Goal: Task Accomplishment & Management: Complete application form

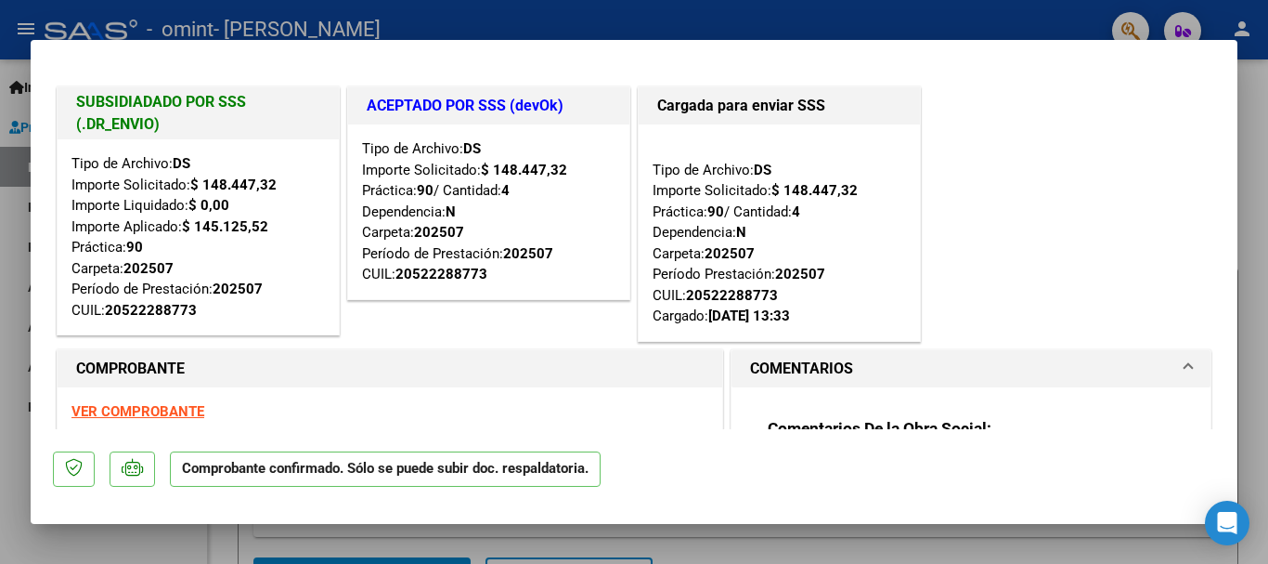
click at [1024, 207] on div "SUBSIDIADADO POR SSS (.DR_ENVIO) Tipo de Archivo: DS Importe Solicitado: $ 148.…" at bounding box center [634, 214] width 1162 height 263
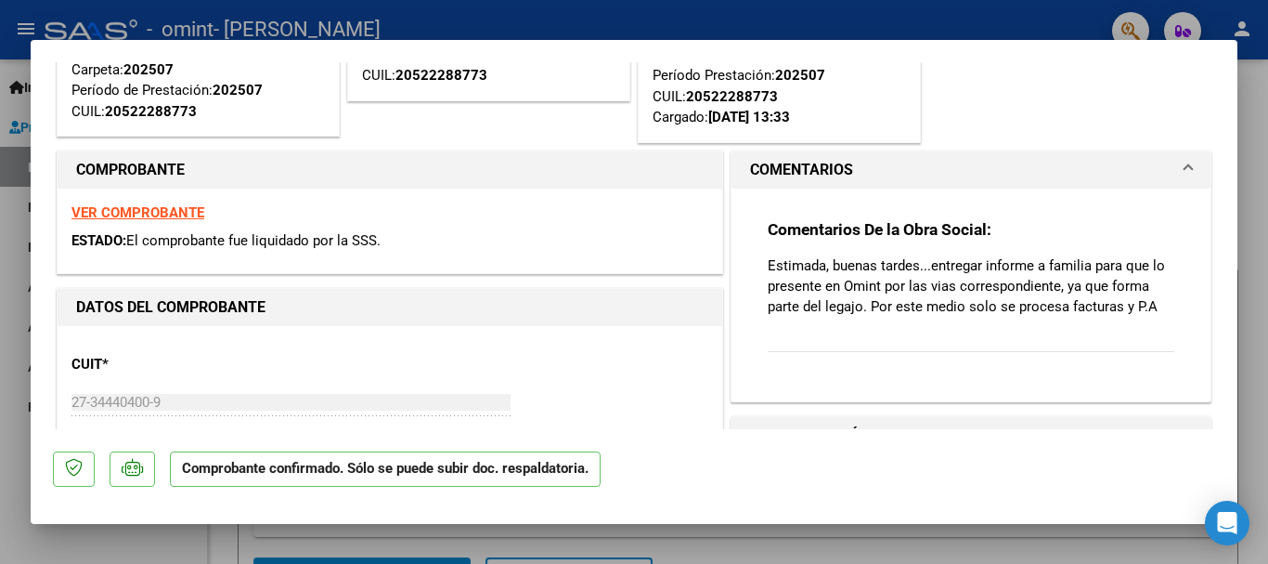
scroll to position [214, 0]
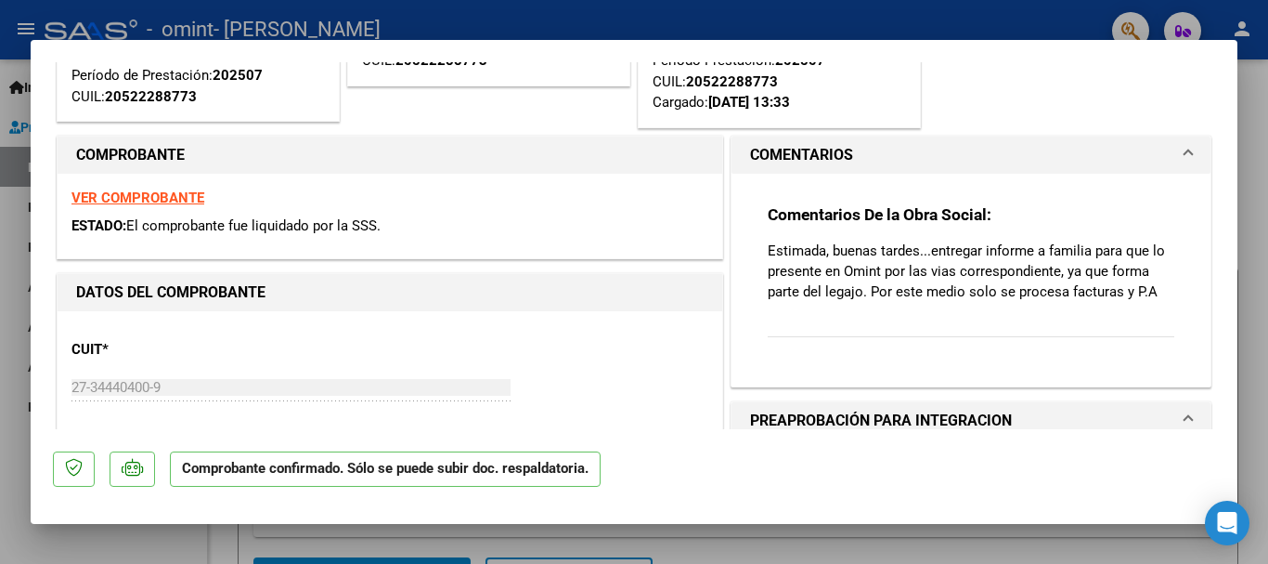
click at [1197, 243] on mat-expansion-panel "COMENTARIOS Comentarios De la Obra Social: Estimada, buenas tardes...entregar i…" at bounding box center [971, 262] width 481 height 252
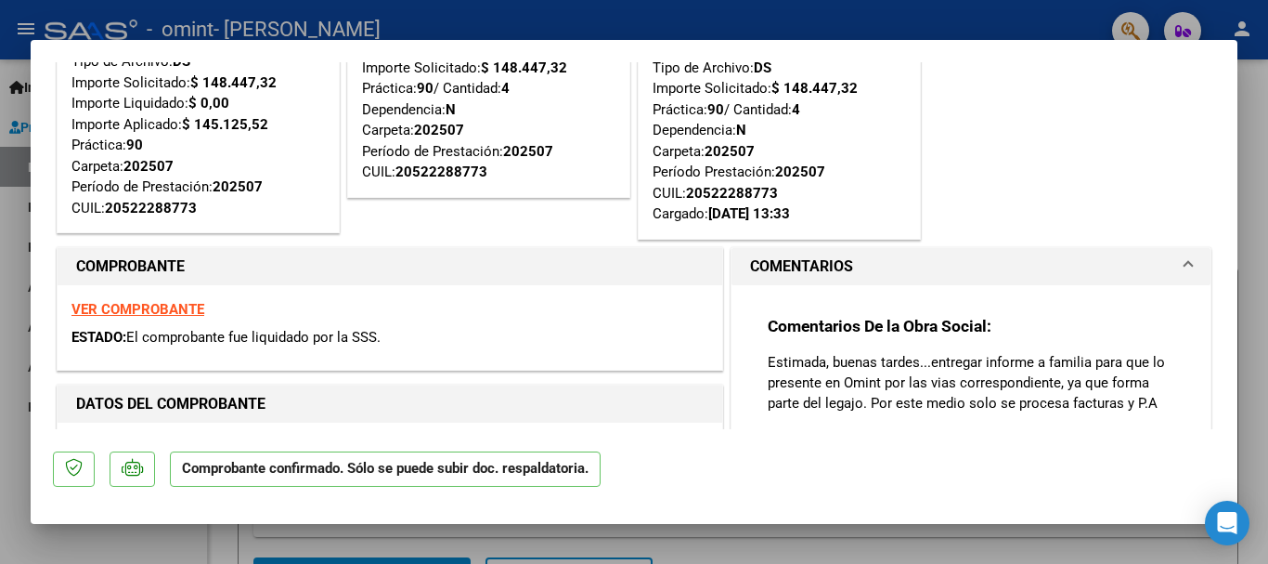
scroll to position [194, 0]
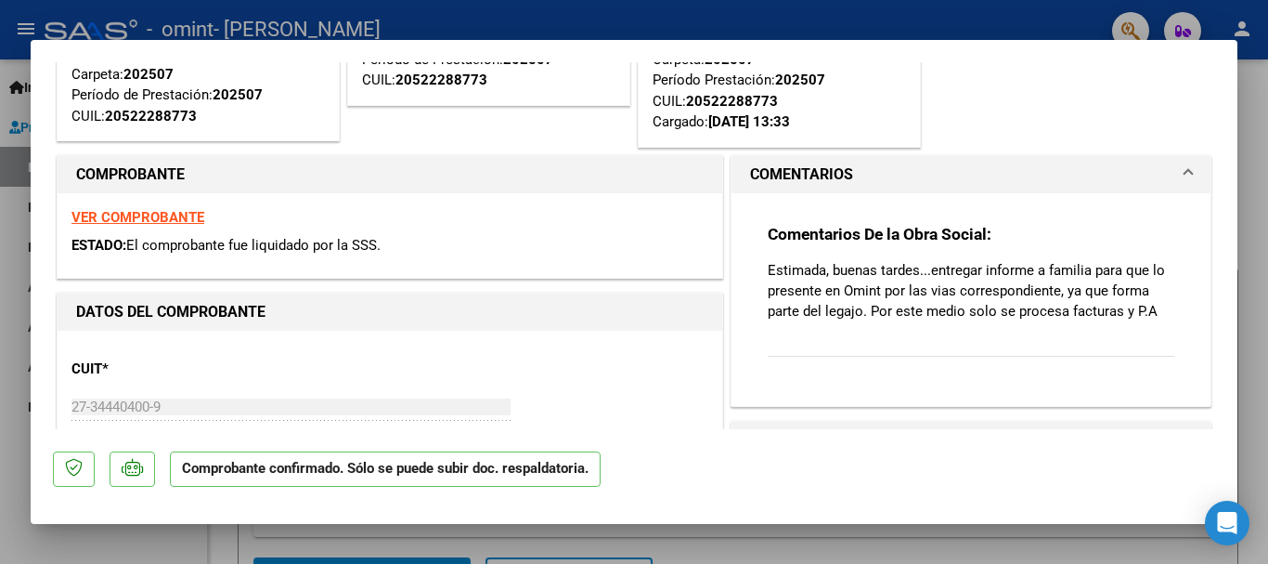
click at [1259, 133] on div at bounding box center [634, 282] width 1268 height 564
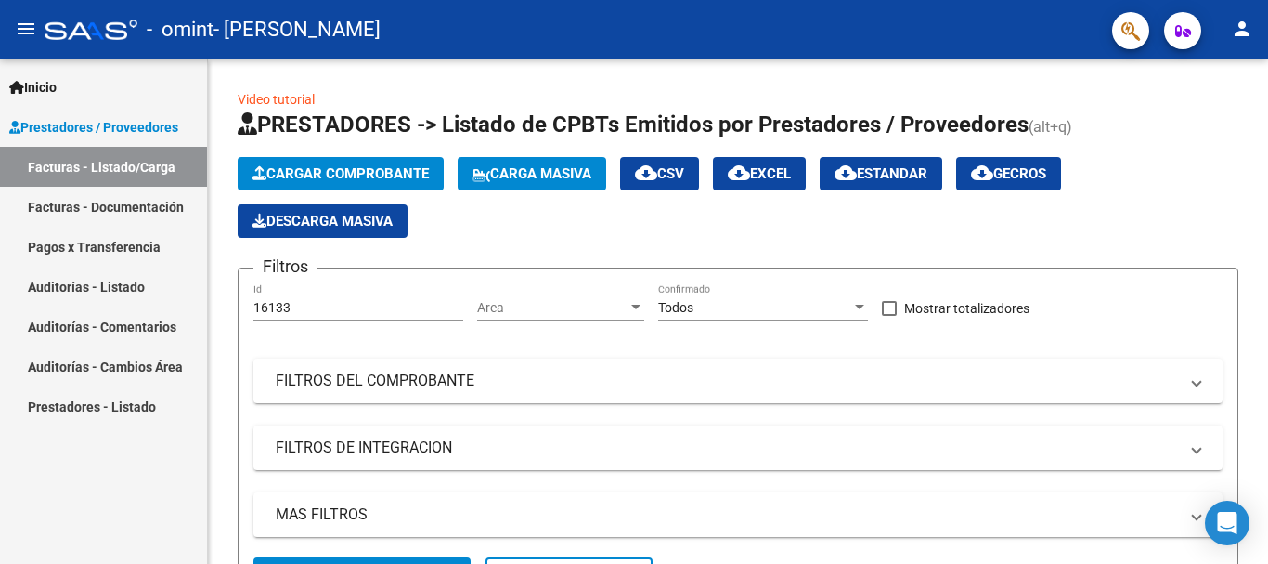
click at [135, 133] on span "Prestadores / Proveedores" at bounding box center [93, 127] width 169 height 20
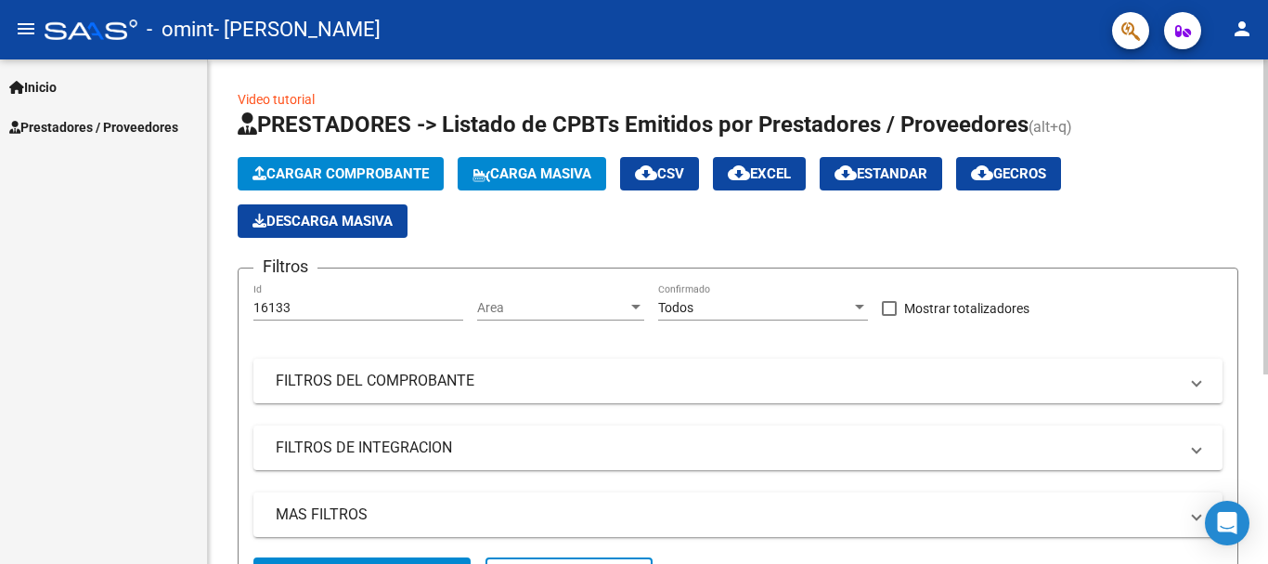
click at [333, 188] on button "Cargar Comprobante" at bounding box center [341, 173] width 206 height 33
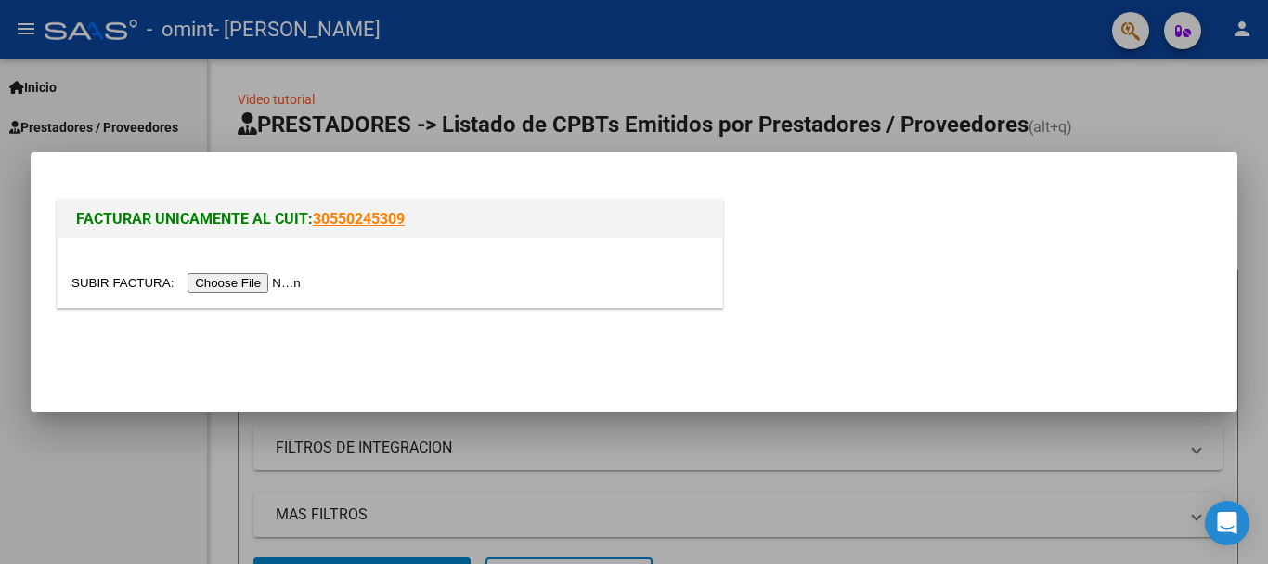
click at [1153, 127] on div at bounding box center [634, 282] width 1268 height 564
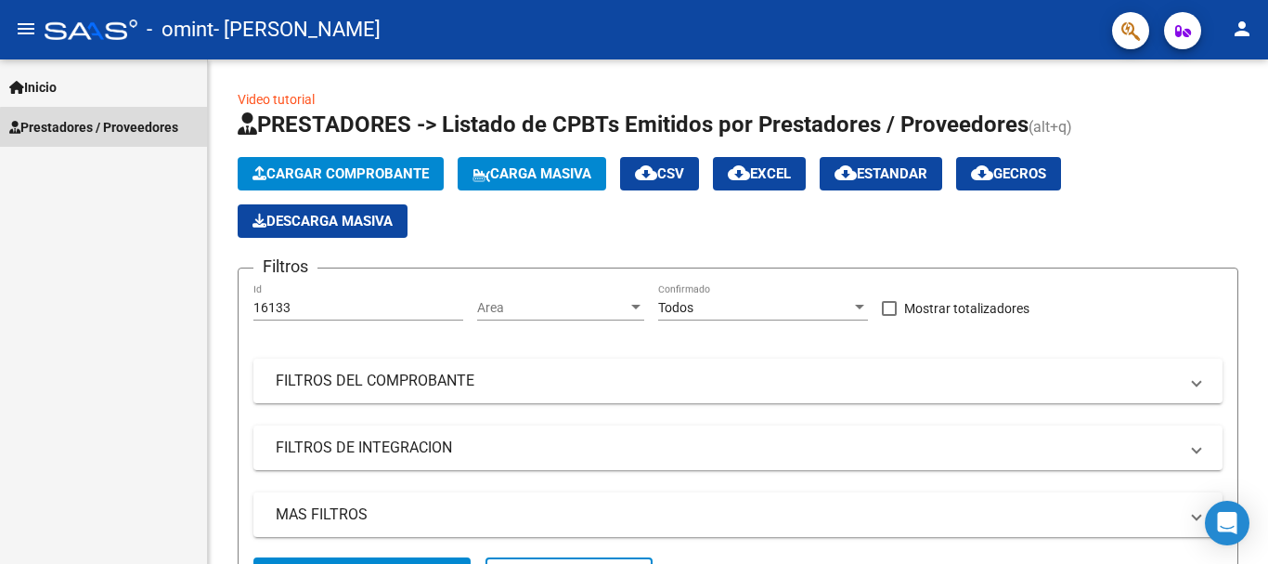
click at [123, 129] on span "Prestadores / Proveedores" at bounding box center [93, 127] width 169 height 20
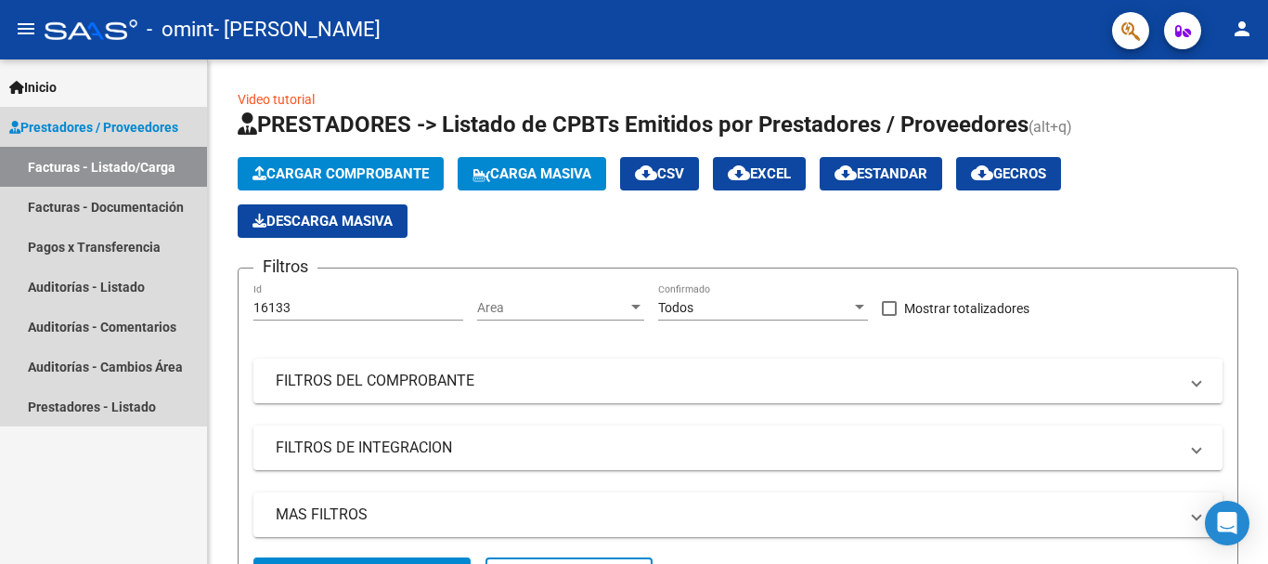
click at [129, 175] on link "Facturas - Listado/Carga" at bounding box center [103, 167] width 207 height 40
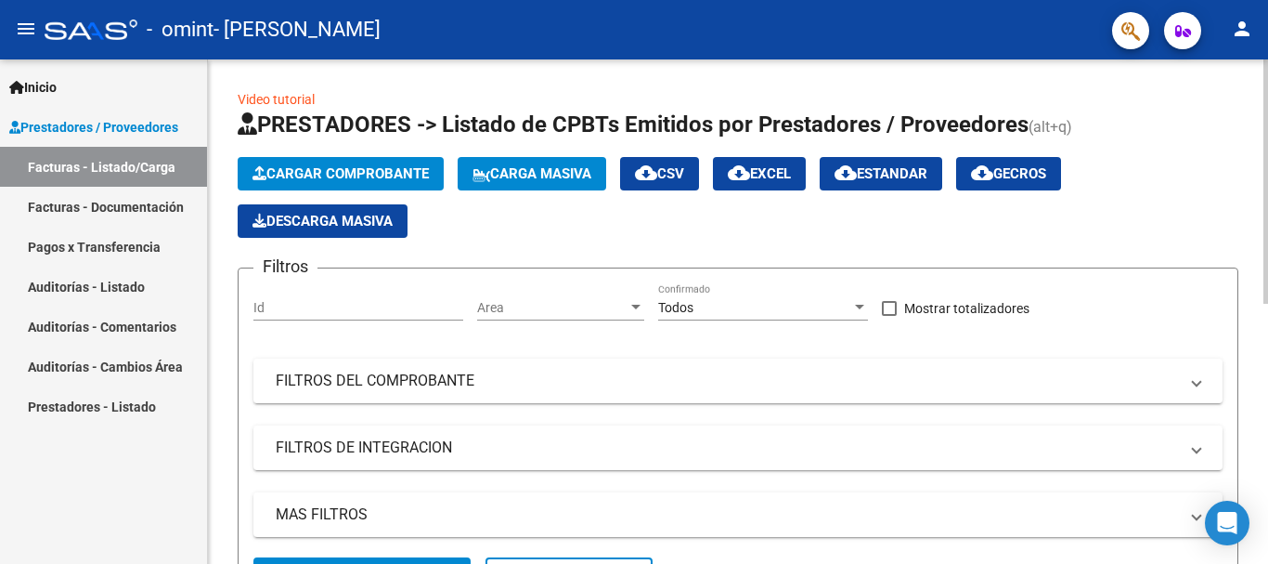
click at [308, 177] on span "Cargar Comprobante" at bounding box center [341, 173] width 176 height 17
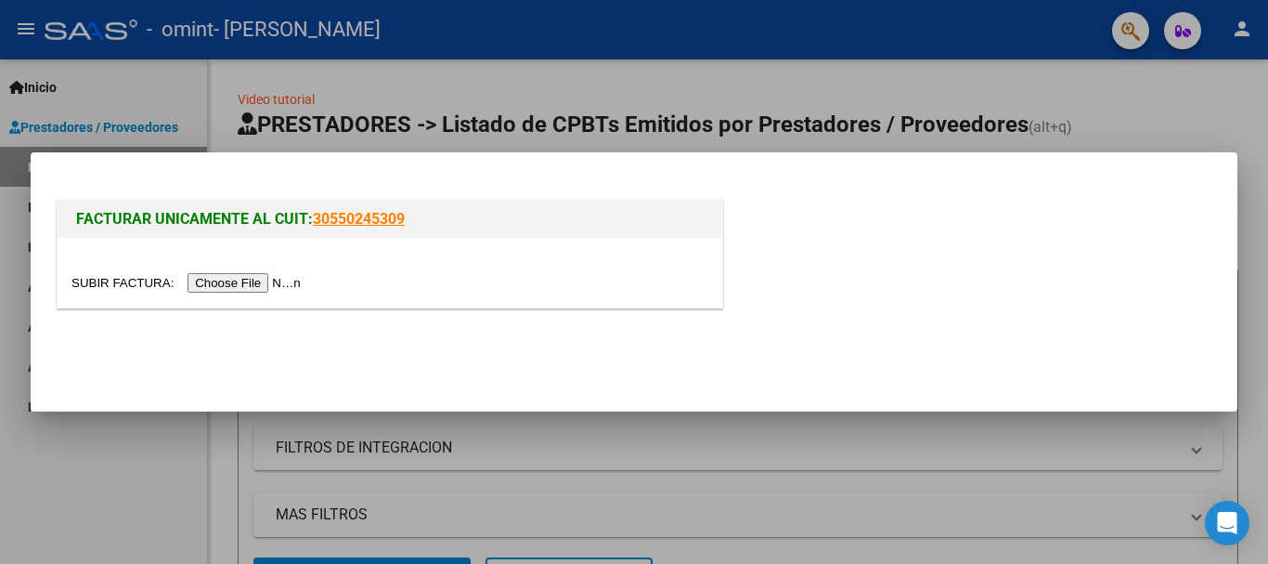
click at [285, 280] on input "file" at bounding box center [188, 282] width 235 height 19
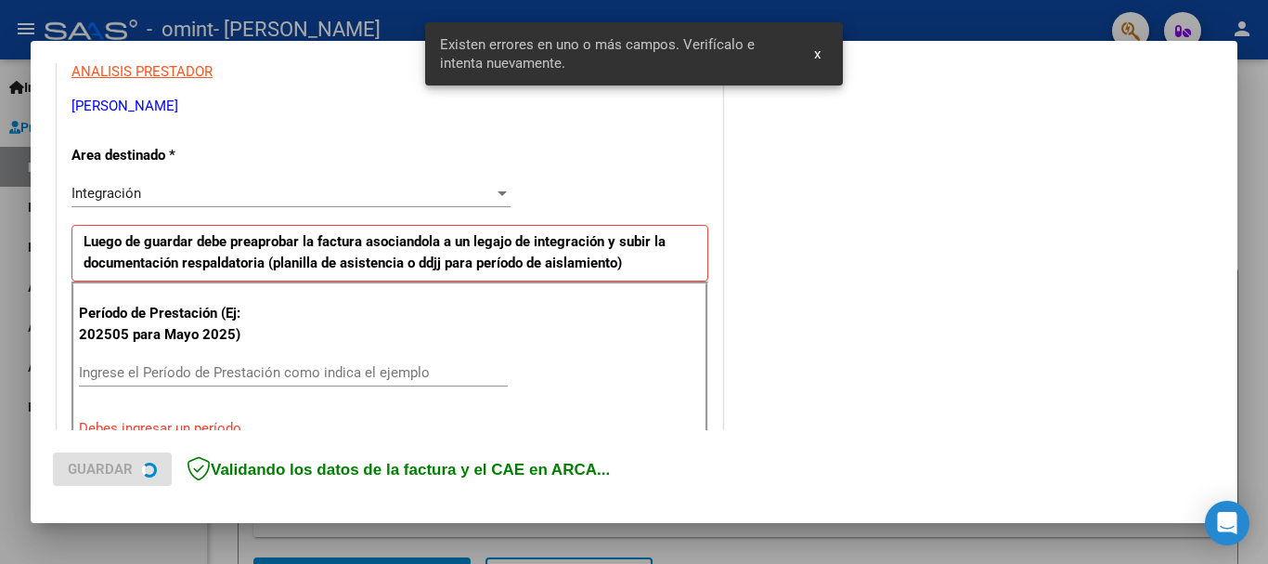
scroll to position [429, 0]
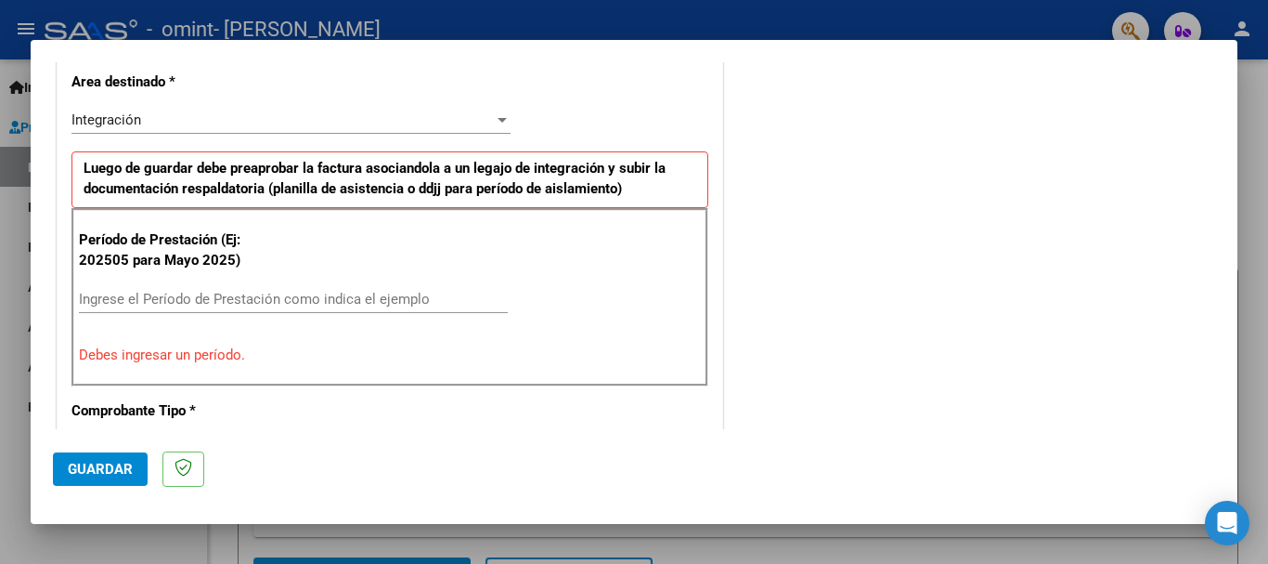
click at [344, 273] on div "Período de Prestación (Ej: 202505 para [DATE]) Ingrese el Período de Prestación…" at bounding box center [389, 297] width 637 height 178
click at [343, 293] on input "Ingrese el Período de Prestación como indica el ejemplo" at bounding box center [293, 299] width 429 height 17
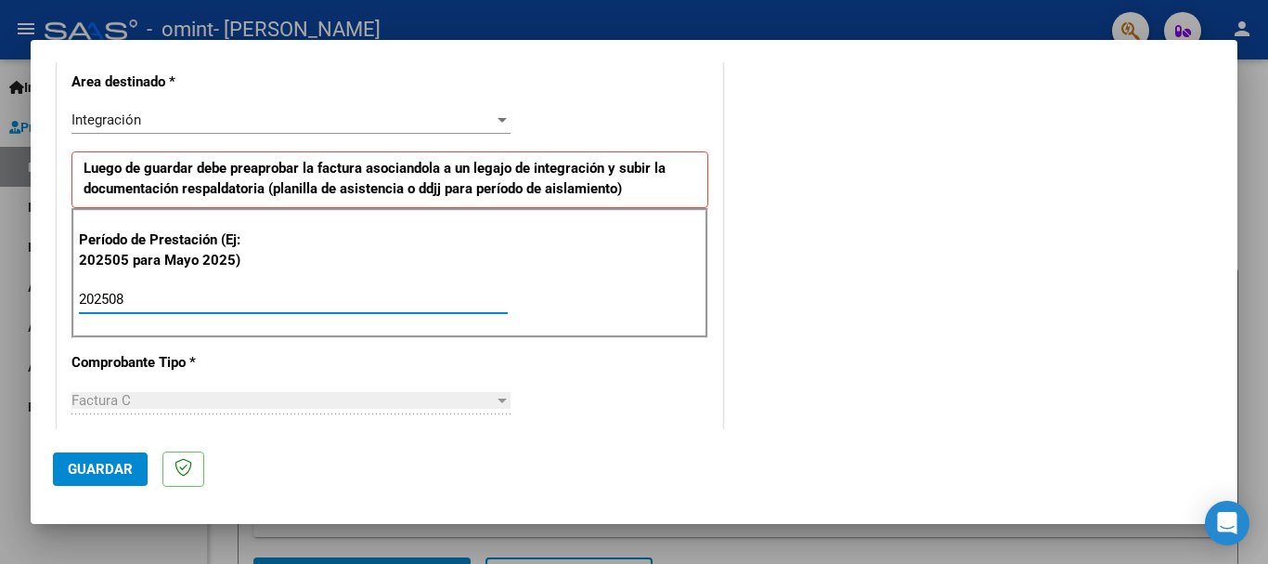
type input "202508"
click at [382, 366] on div "CUIT * 27-34440400-9 Ingresar CUIT ANALISIS PRESTADOR [PERSON_NAME] [PERSON_NAM…" at bounding box center [390, 563] width 665 height 1397
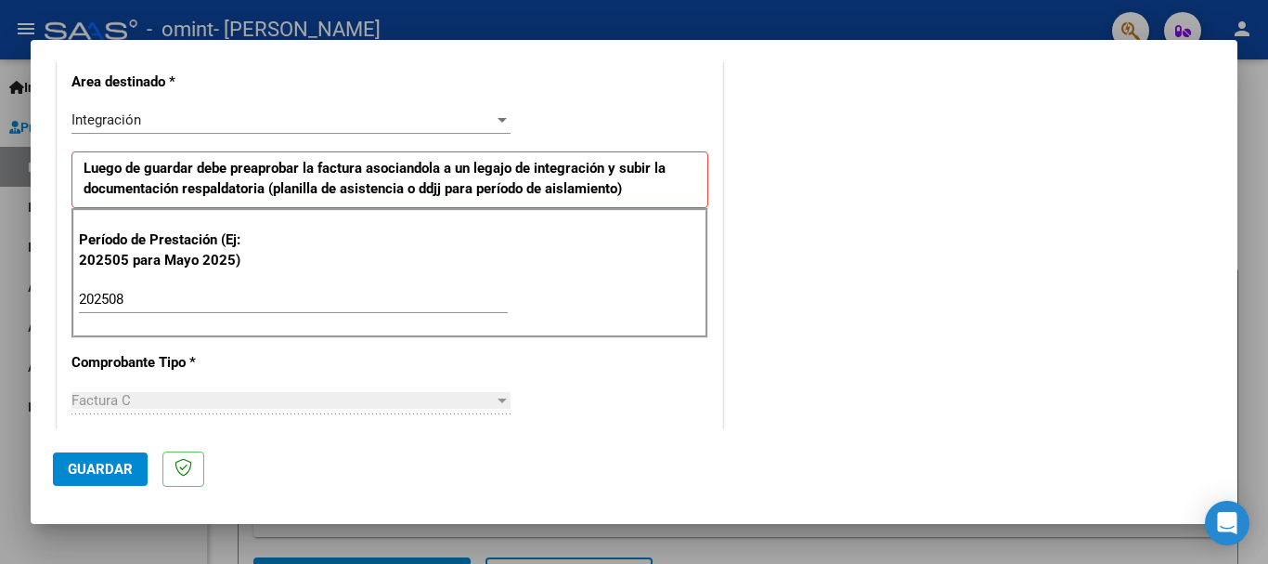
click at [575, 395] on div "CUIT * 27-34440400-9 Ingresar CUIT ANALISIS PRESTADOR [PERSON_NAME] [PERSON_NAM…" at bounding box center [390, 563] width 665 height 1397
click at [919, 298] on div "COMENTARIOS Comentarios del Prestador / Gerenciador:" at bounding box center [971, 461] width 488 height 1614
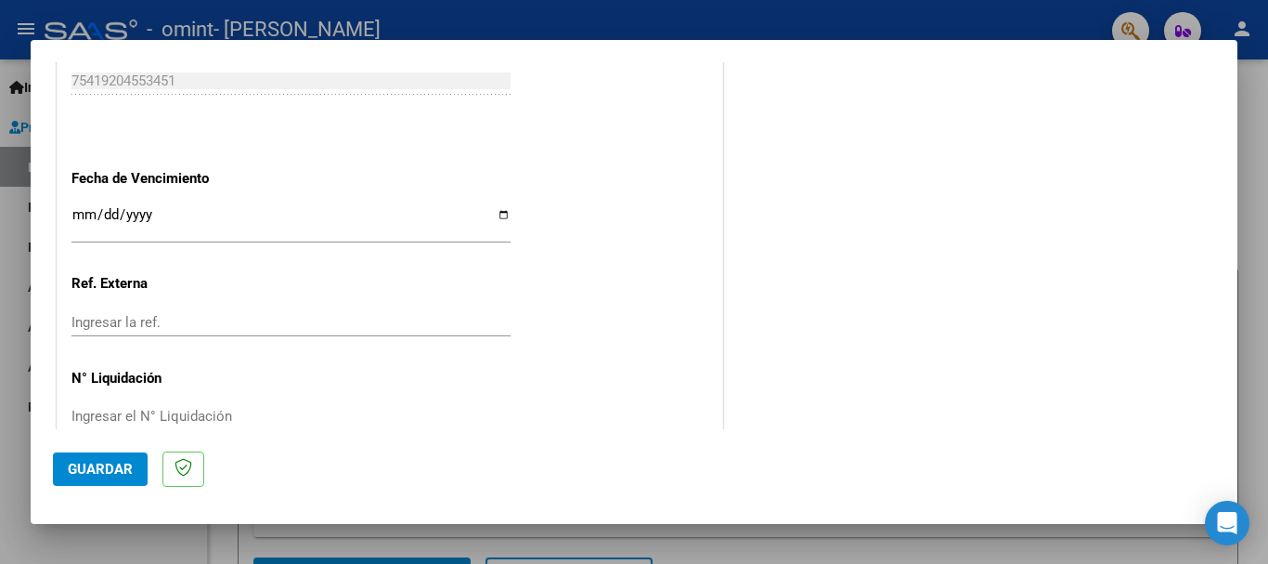
scroll to position [1233, 0]
click at [122, 201] on div "Ingresar la fecha" at bounding box center [290, 220] width 439 height 40
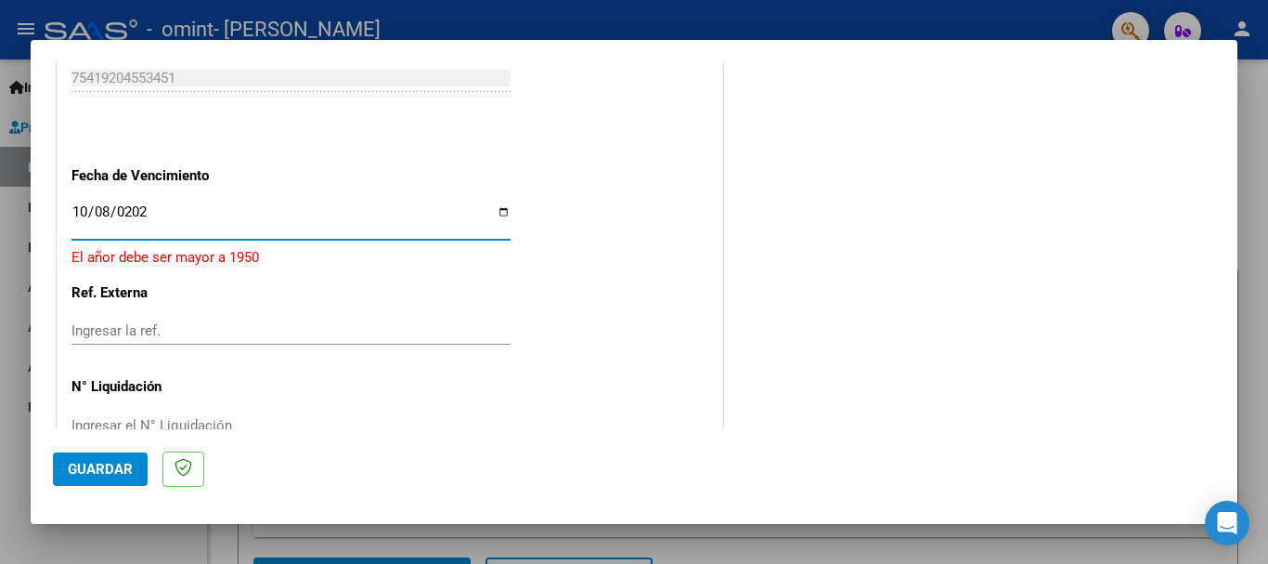
type input "[DATE]"
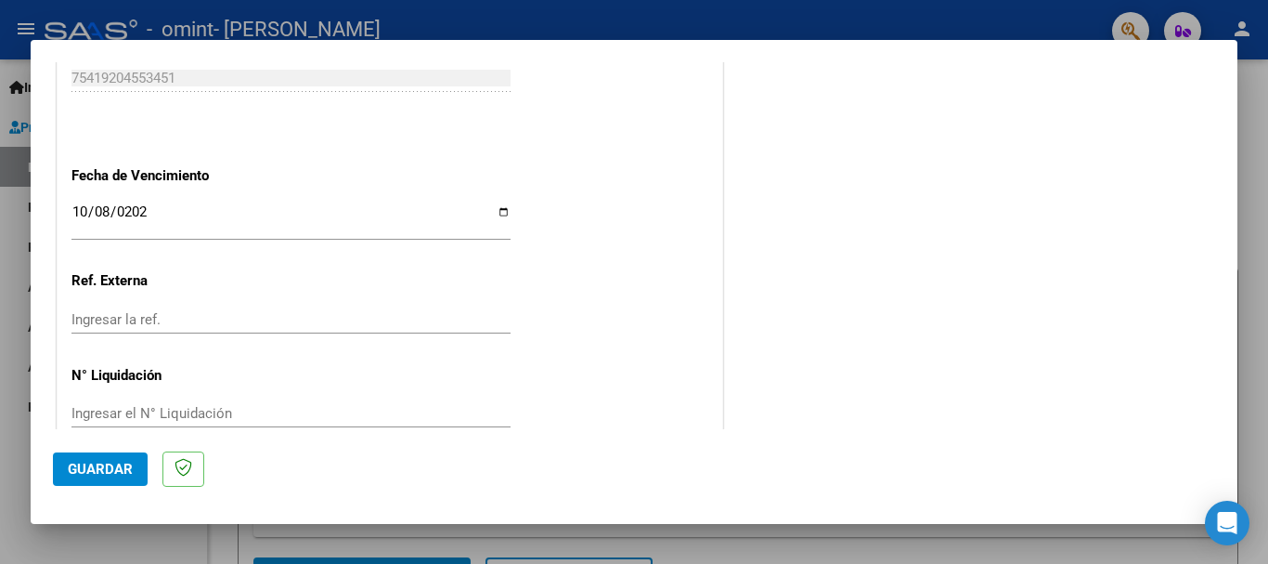
drag, startPoint x: 649, startPoint y: 295, endPoint x: 668, endPoint y: 285, distance: 21.2
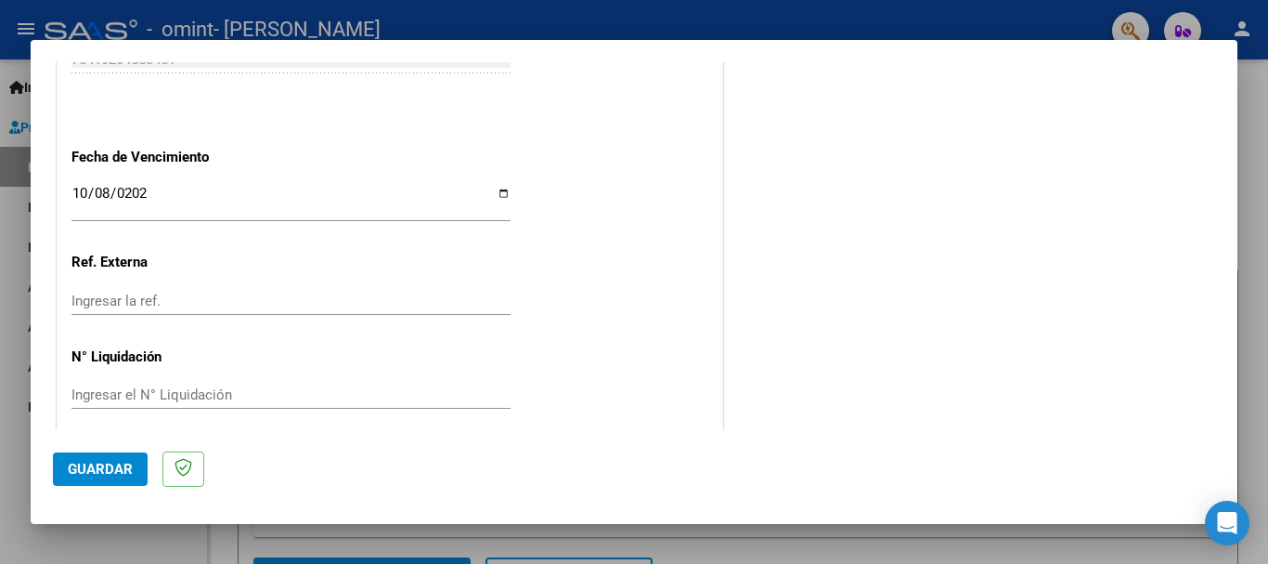
scroll to position [1267, 0]
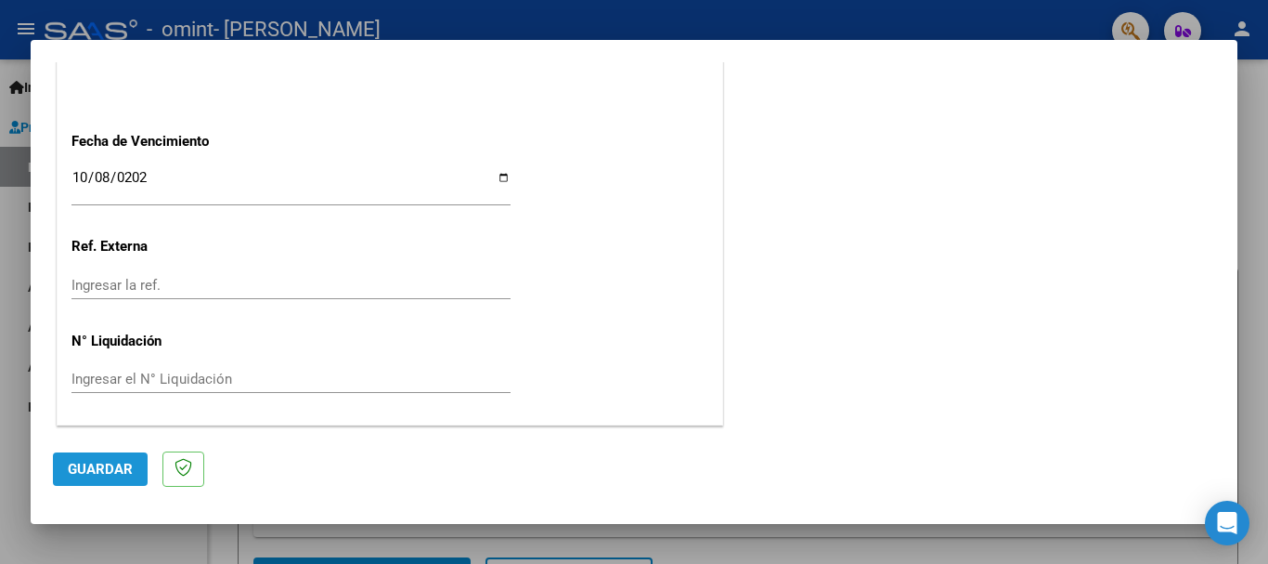
click at [109, 461] on span "Guardar" at bounding box center [100, 469] width 65 height 17
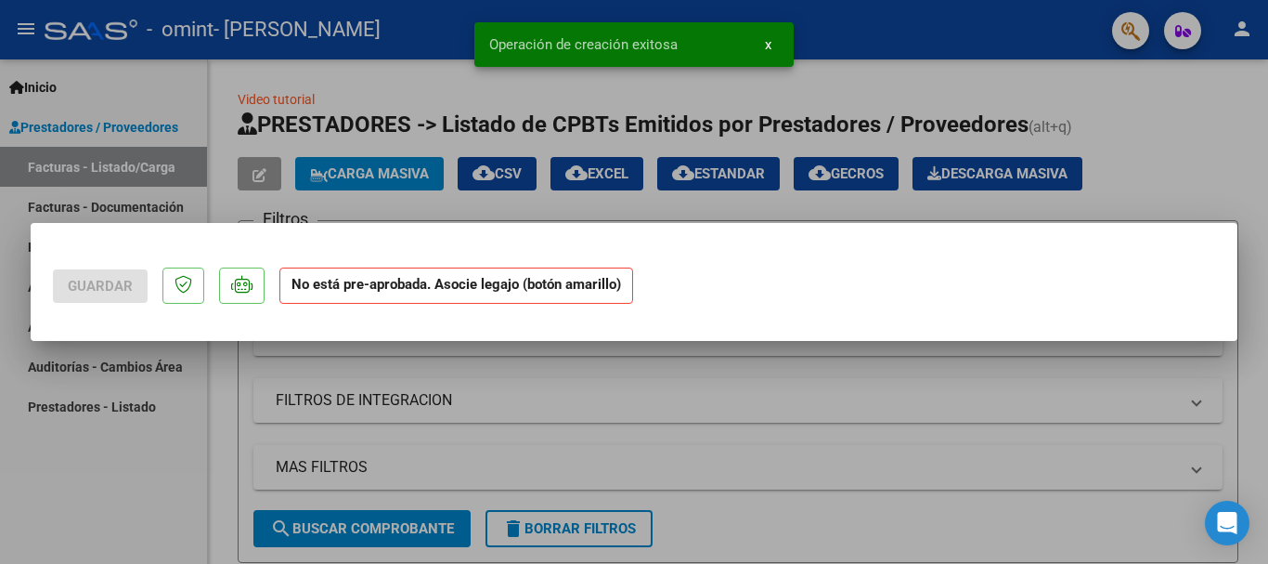
scroll to position [0, 0]
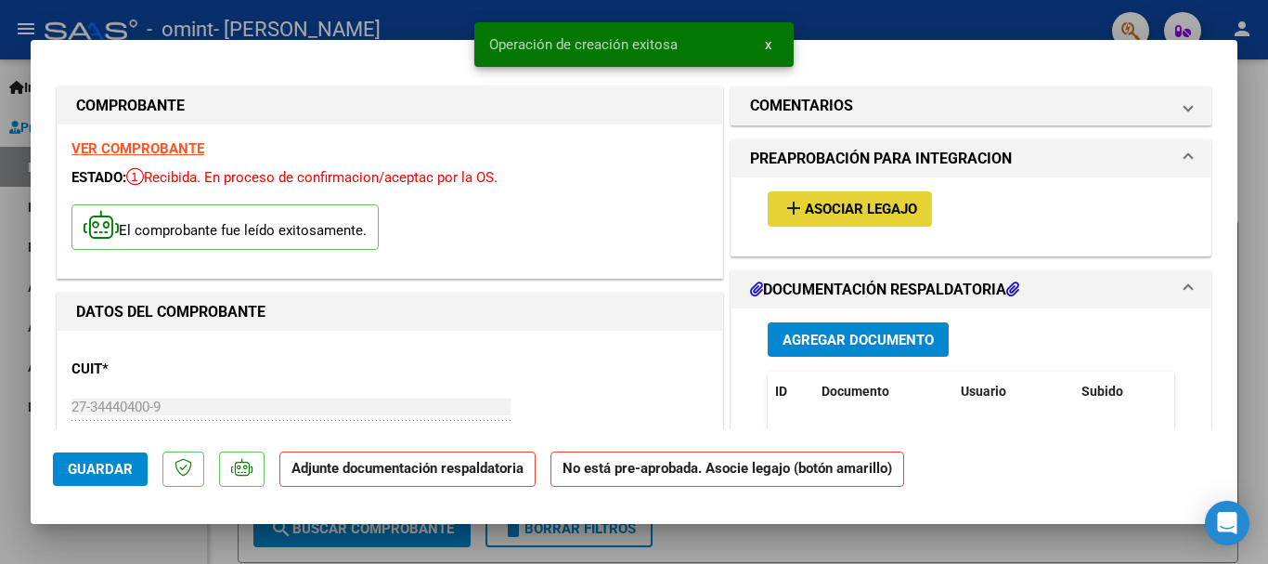
click at [816, 213] on span "Asociar Legajo" at bounding box center [861, 209] width 112 height 17
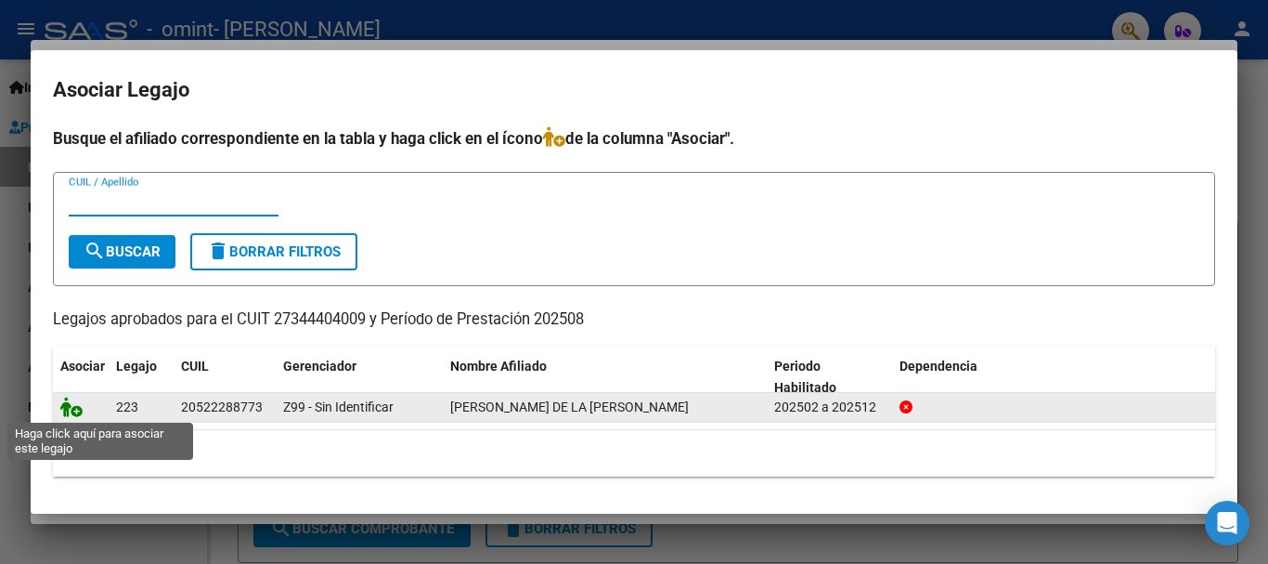
click at [76, 411] on icon at bounding box center [71, 406] width 22 height 20
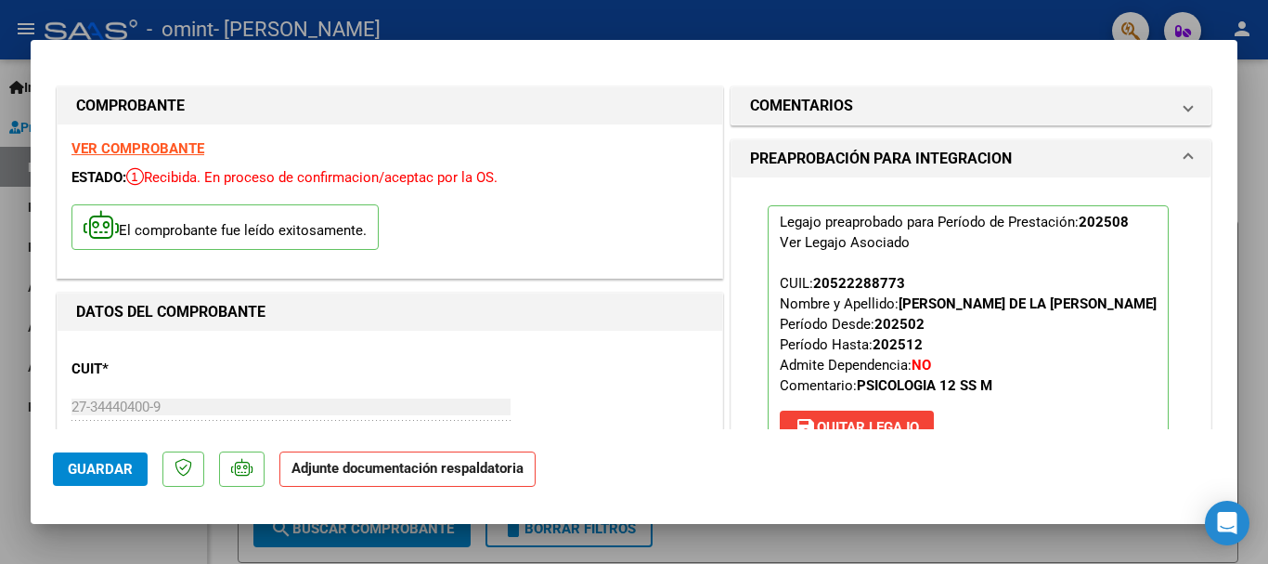
click at [1147, 255] on div "Legajo preaprobado para Período de Prestación: 202508 Ver Legajo Asociado CUIL:…" at bounding box center [971, 328] width 435 height 303
click at [1206, 290] on mat-dialog-content "COMPROBANTE VER COMPROBANTE ESTADO: Recibida. En proceso de confirmacion/acepta…" at bounding box center [634, 245] width 1207 height 367
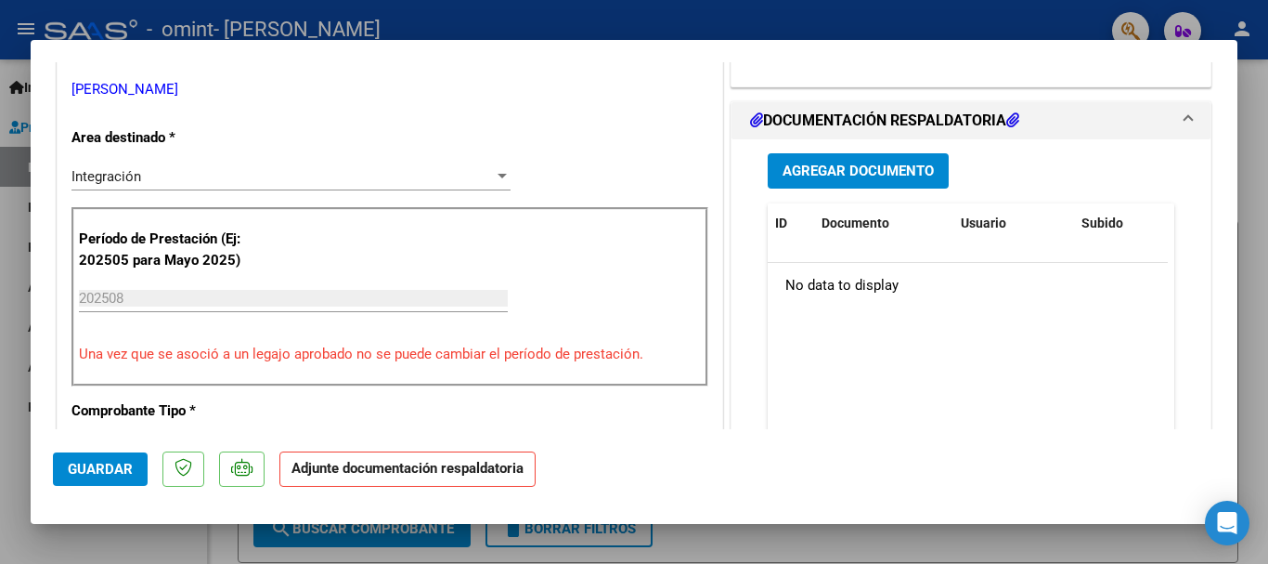
scroll to position [446, 0]
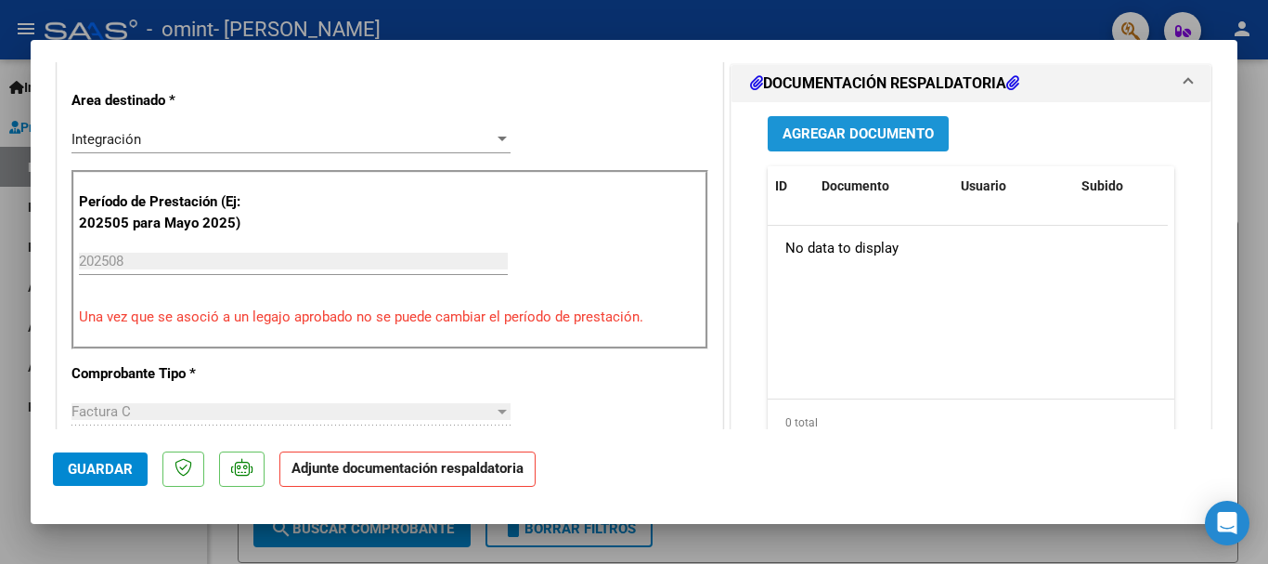
click at [854, 129] on span "Agregar Documento" at bounding box center [858, 134] width 151 height 17
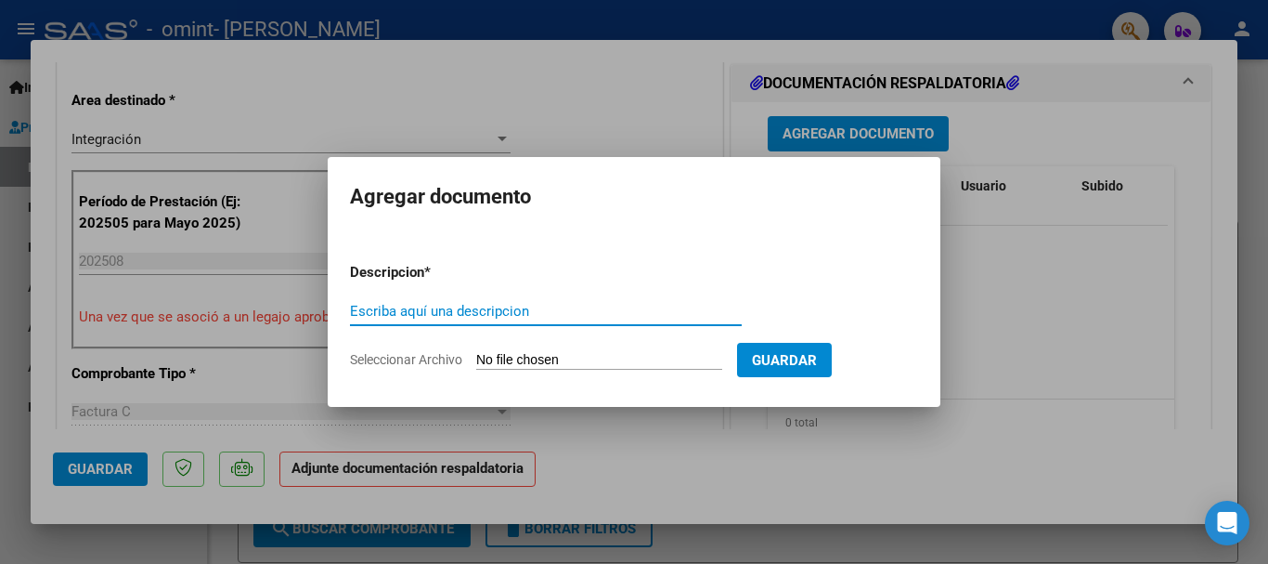
click at [504, 312] on input "Escriba aquí una descripcion" at bounding box center [546, 311] width 392 height 17
click at [613, 357] on input "Seleccionar Archivo" at bounding box center [599, 361] width 246 height 18
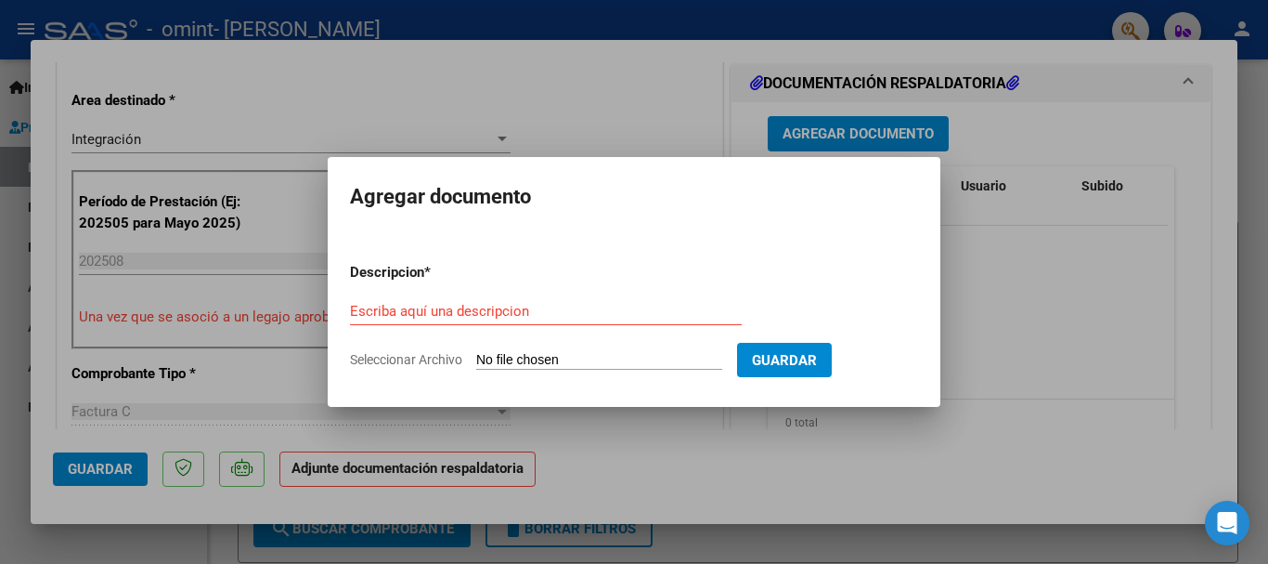
type input "C:\fakepath\Asistencia [PERSON_NAME] de la [PERSON_NAME] - [DATE].jpeg"
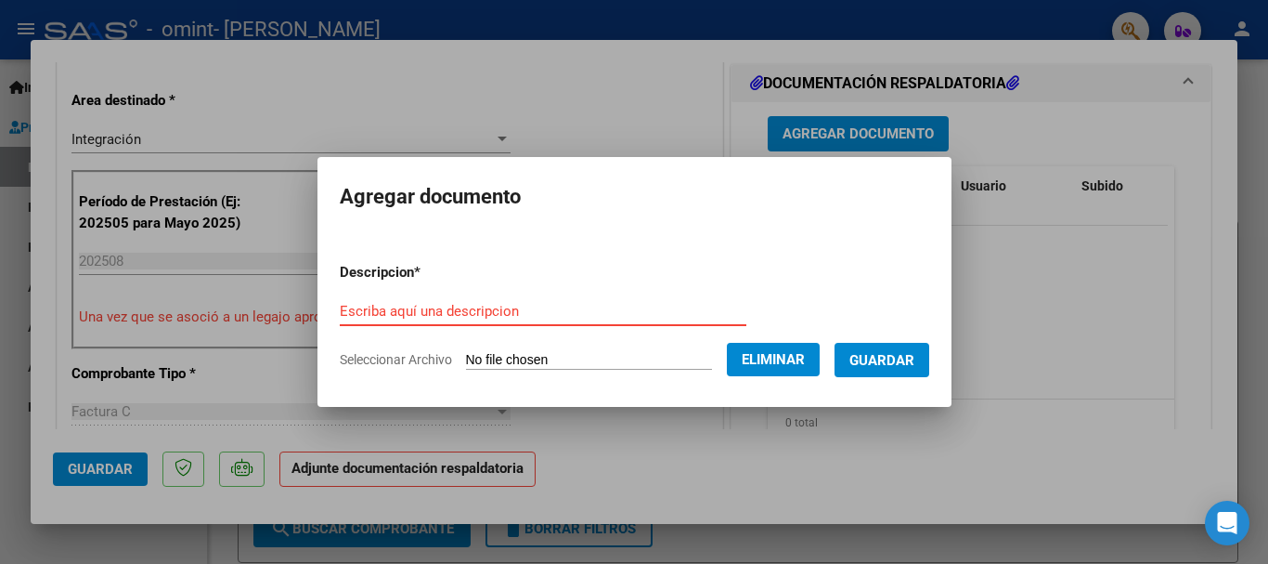
click at [395, 316] on input "Escriba aquí una descripcion" at bounding box center [543, 311] width 407 height 17
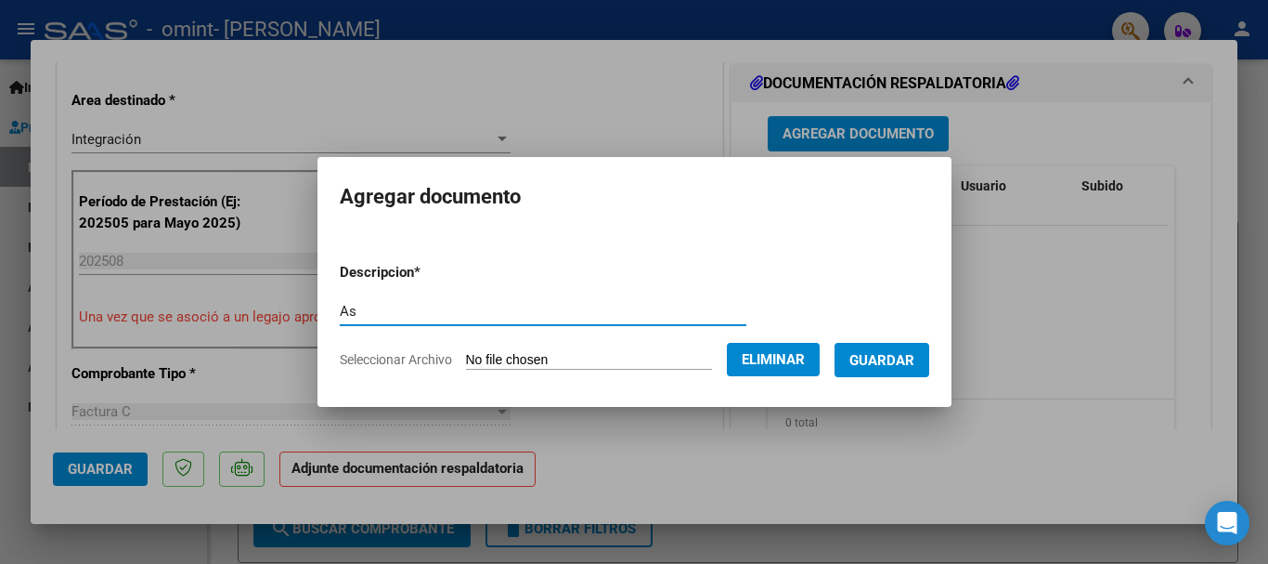
type input "A"
type input "PA 202508 [PERSON_NAME] de la [PERSON_NAME]"
click at [915, 362] on span "Guardar" at bounding box center [882, 360] width 65 height 17
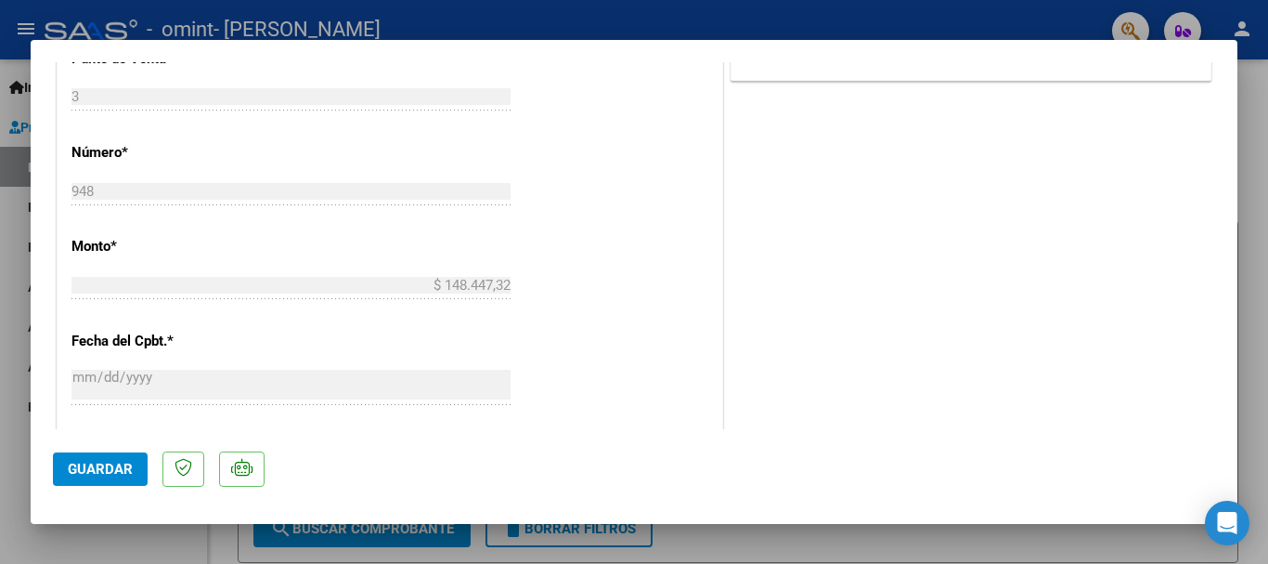
scroll to position [1295, 0]
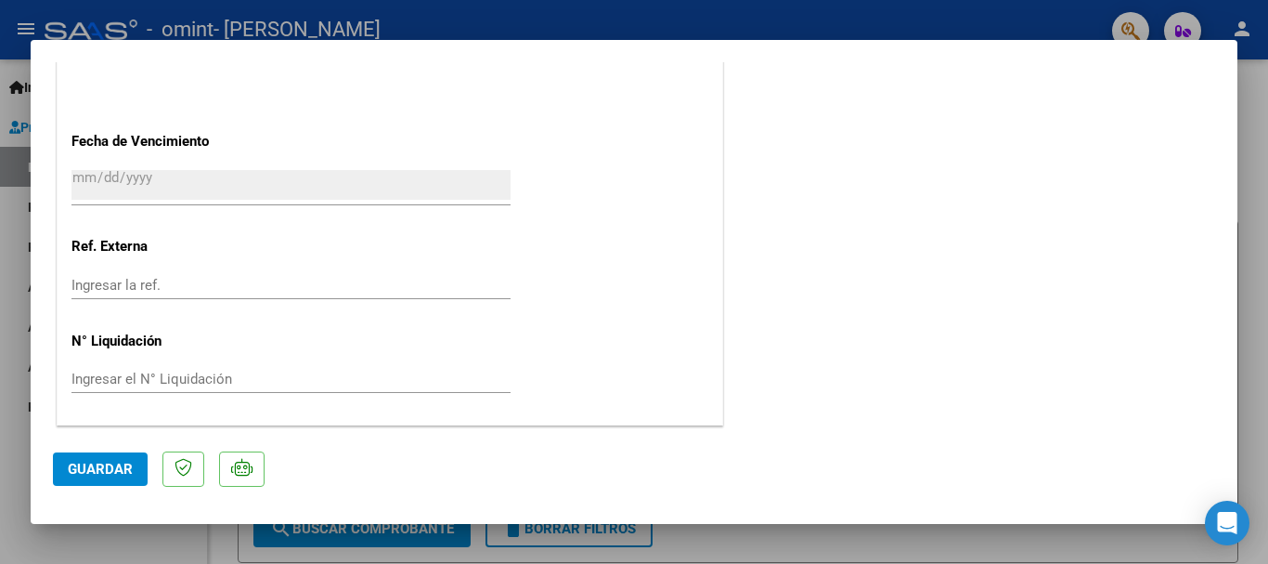
click at [116, 475] on span "Guardar" at bounding box center [100, 469] width 65 height 17
click at [116, 476] on button "Guardar" at bounding box center [100, 468] width 95 height 33
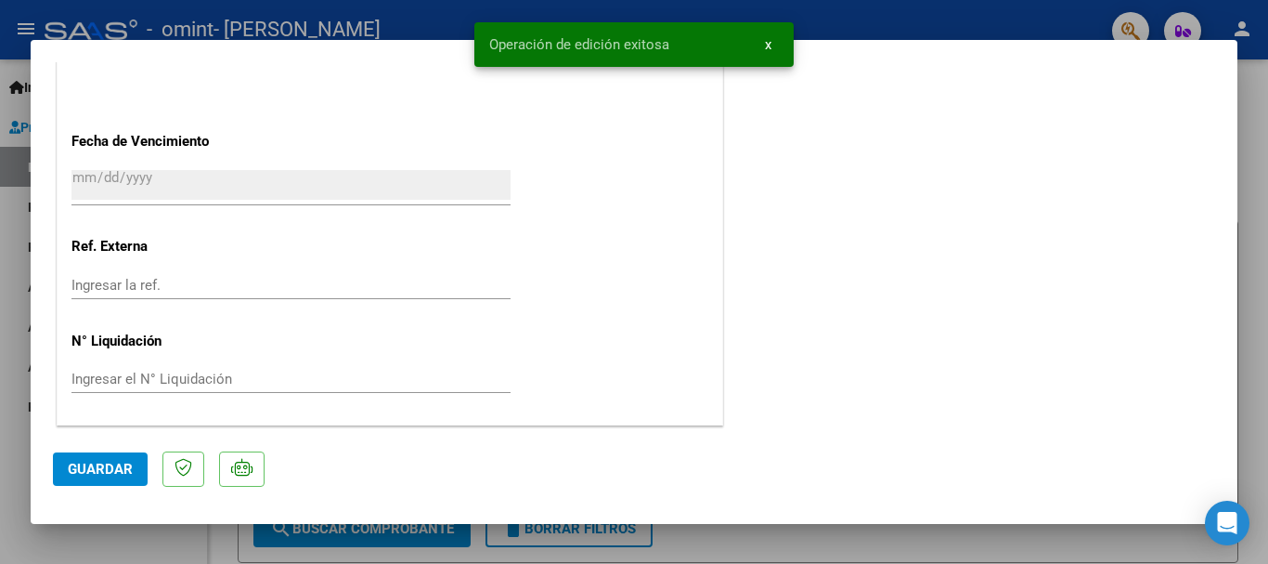
click at [1253, 118] on div at bounding box center [634, 282] width 1268 height 564
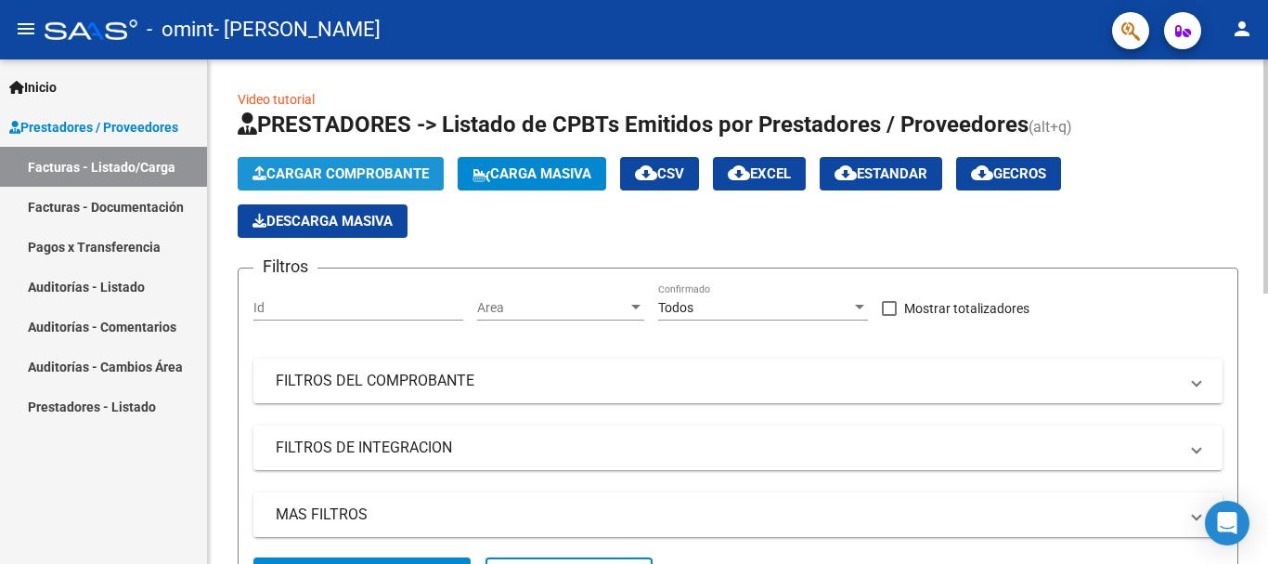
click at [340, 173] on span "Cargar Comprobante" at bounding box center [341, 173] width 176 height 17
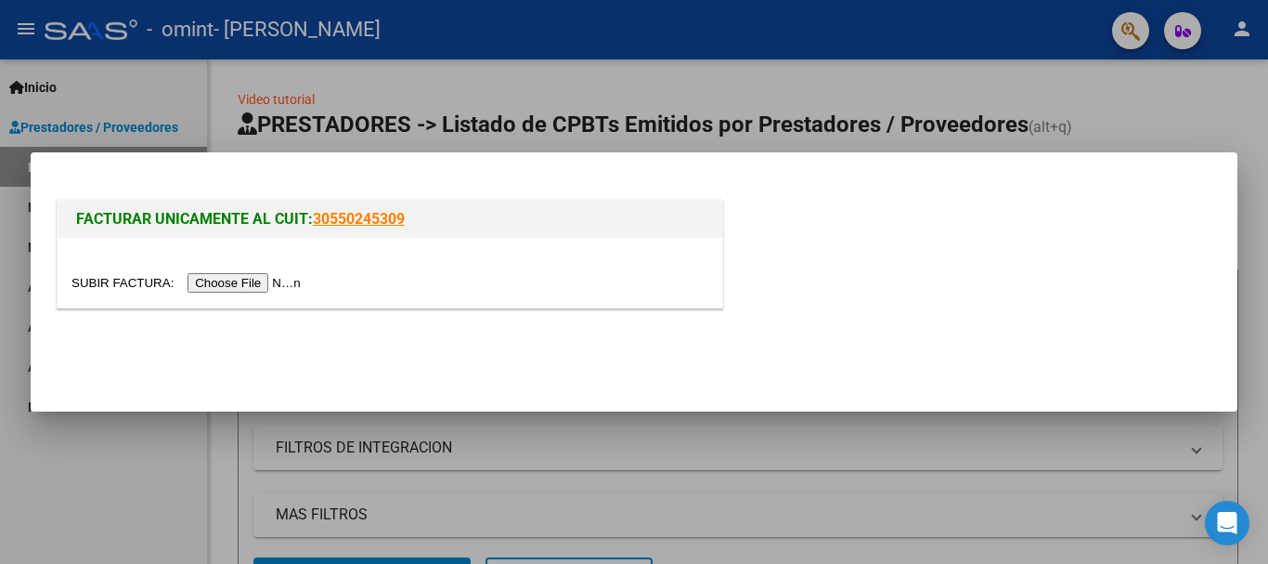
click at [298, 286] on input "file" at bounding box center [188, 282] width 235 height 19
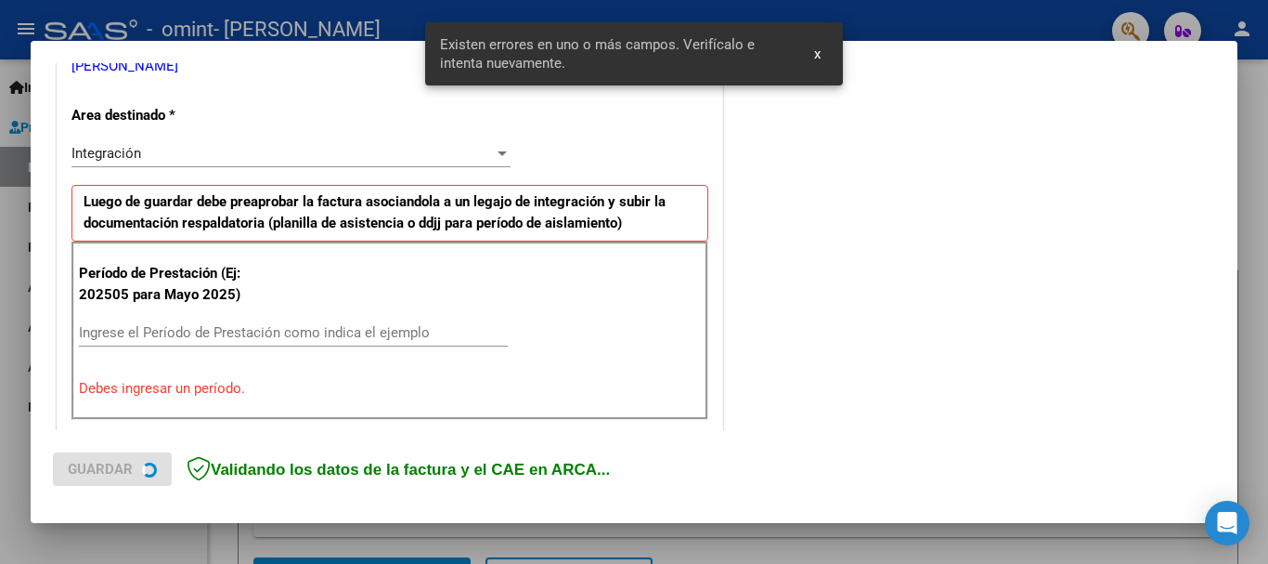
scroll to position [429, 0]
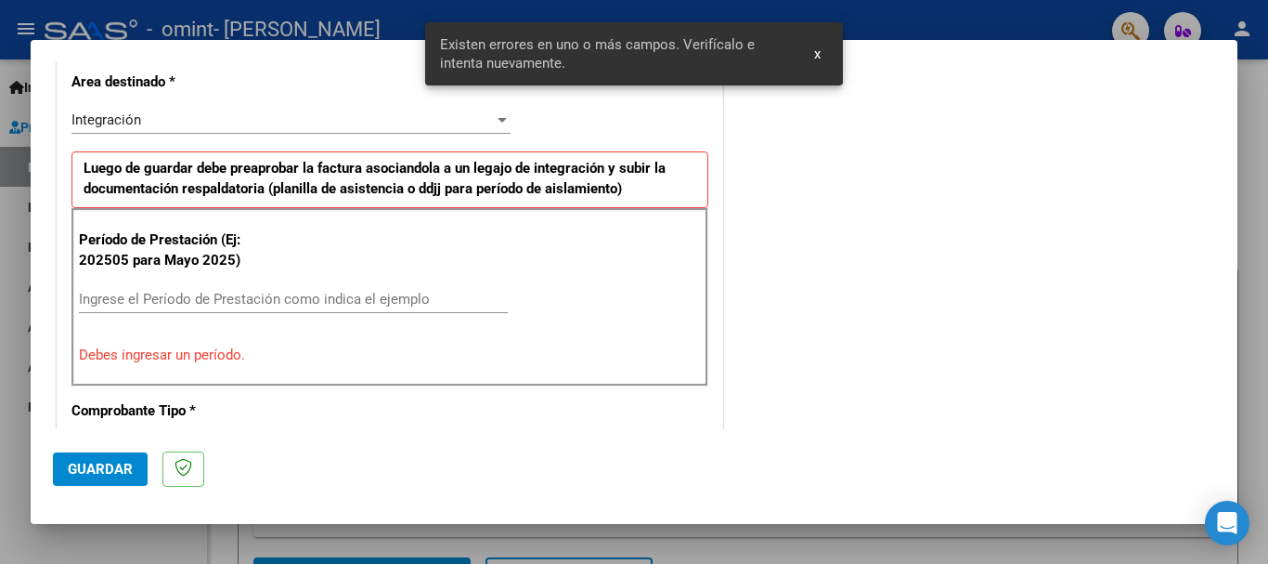
click at [394, 295] on input "Ingrese el Período de Prestación como indica el ejemplo" at bounding box center [293, 299] width 429 height 17
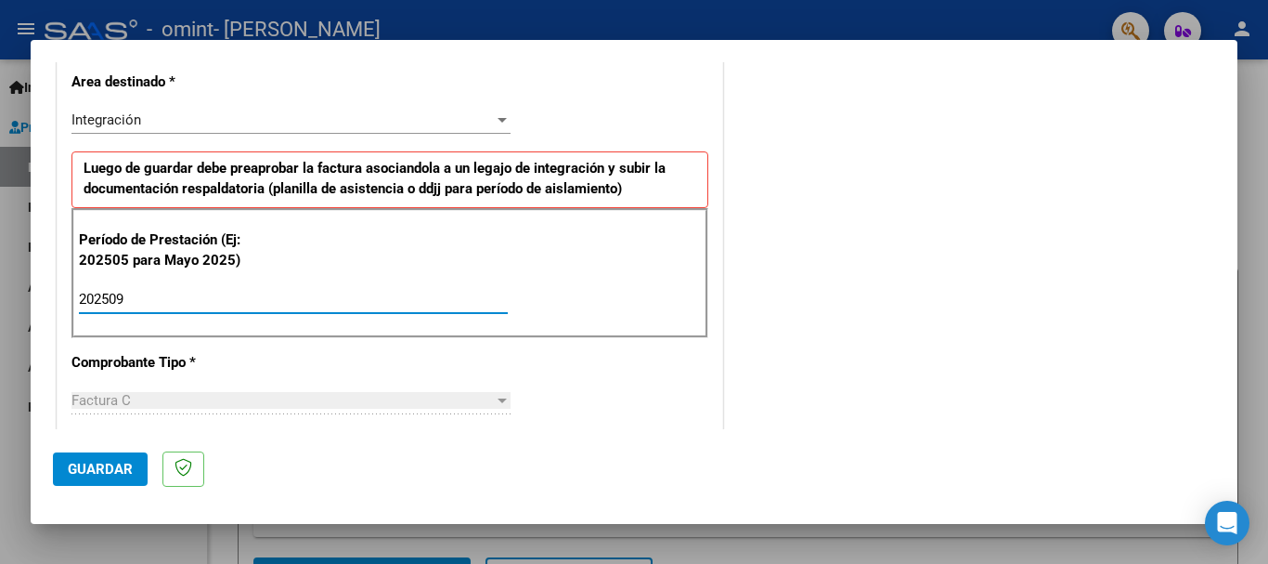
type input "202509"
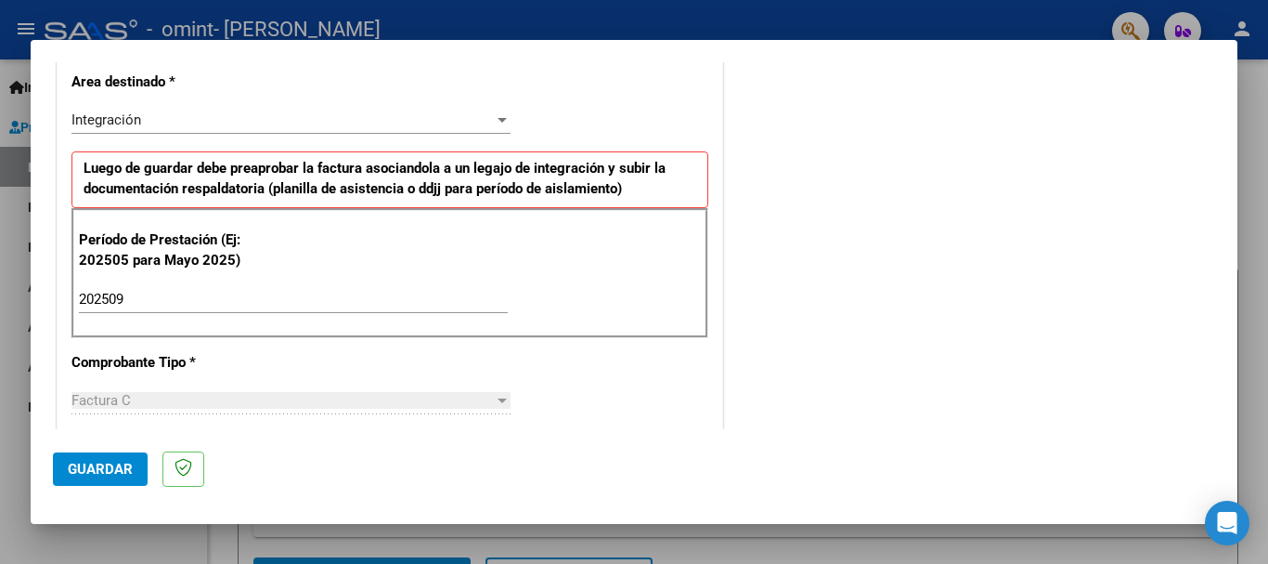
click at [707, 360] on div "CUIT * 27-34440400-9 Ingresar CUIT ANALISIS PRESTADOR [PERSON_NAME] [PERSON_NAM…" at bounding box center [390, 563] width 665 height 1397
click at [758, 343] on div "COMENTARIOS Comentarios del Prestador / Gerenciador:" at bounding box center [971, 461] width 488 height 1614
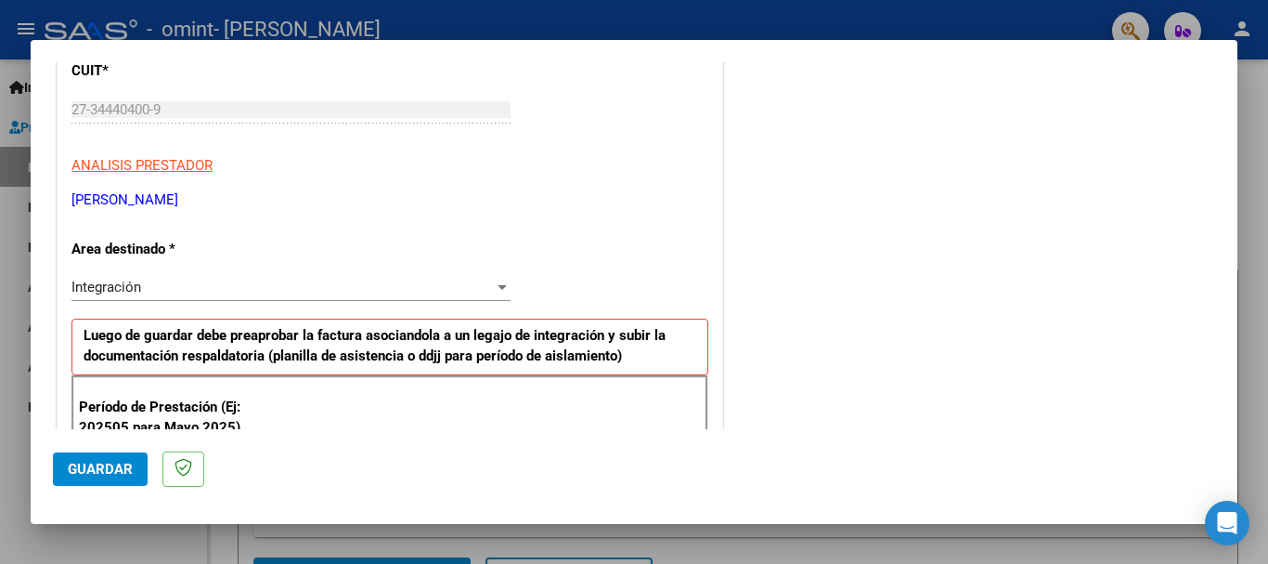
scroll to position [261, 0]
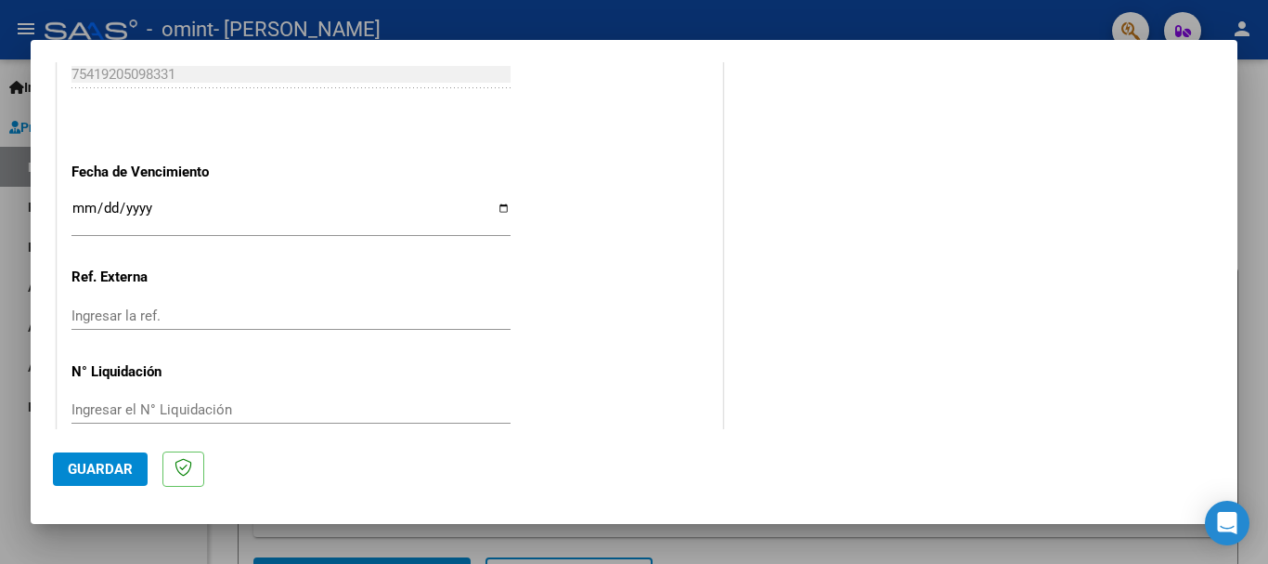
scroll to position [1267, 0]
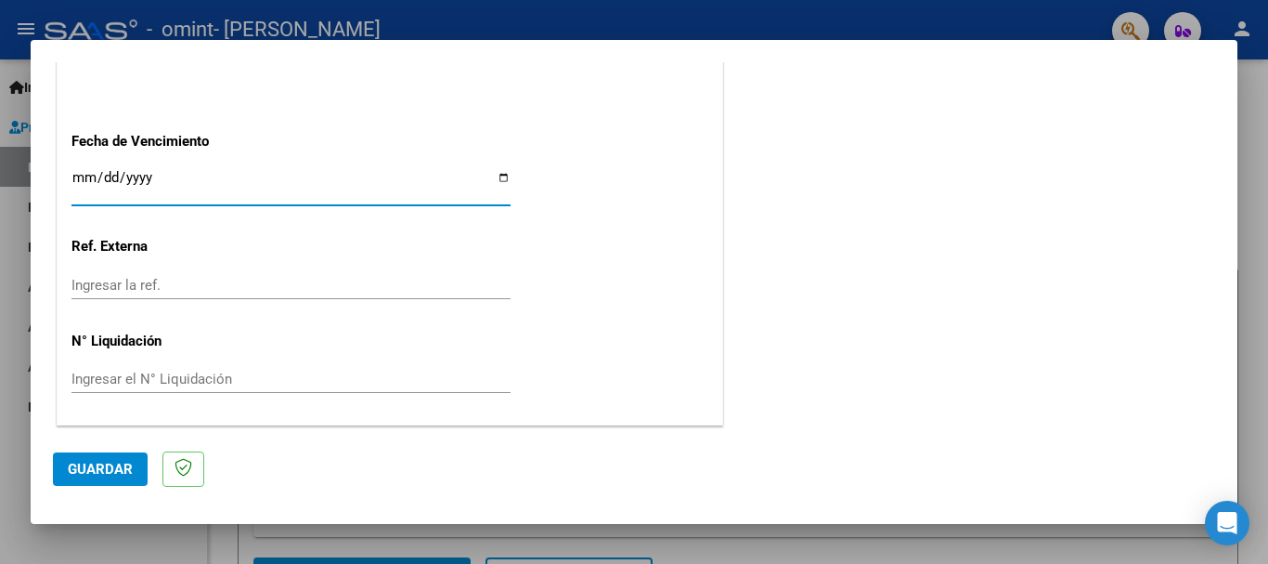
click at [73, 180] on input "Ingresar la fecha" at bounding box center [290, 185] width 439 height 30
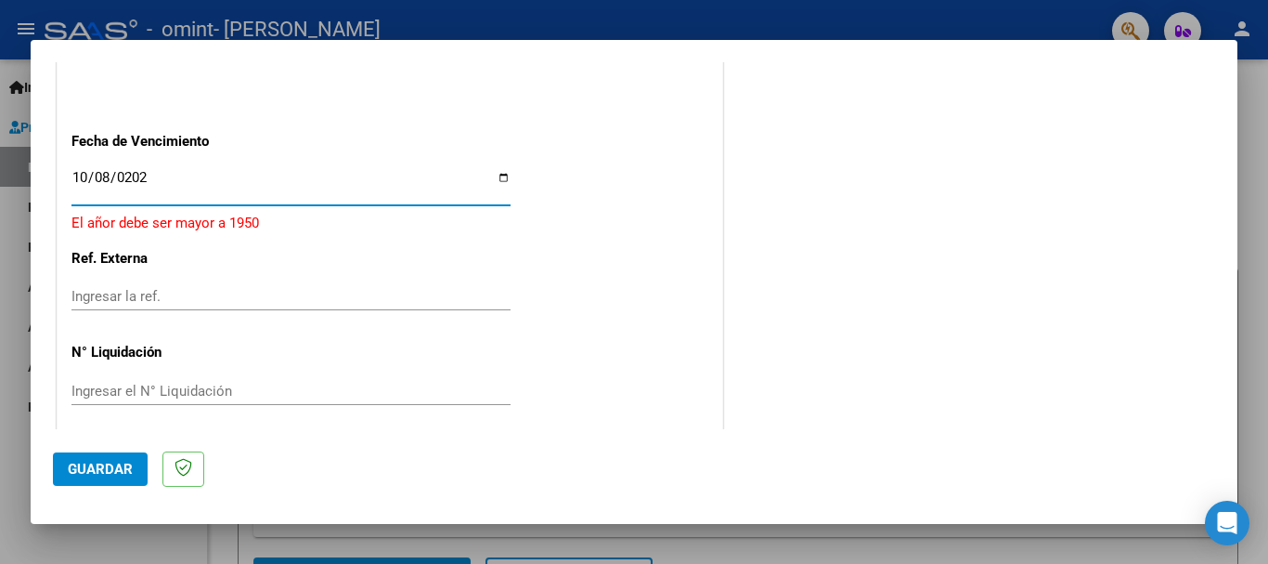
type input "[DATE]"
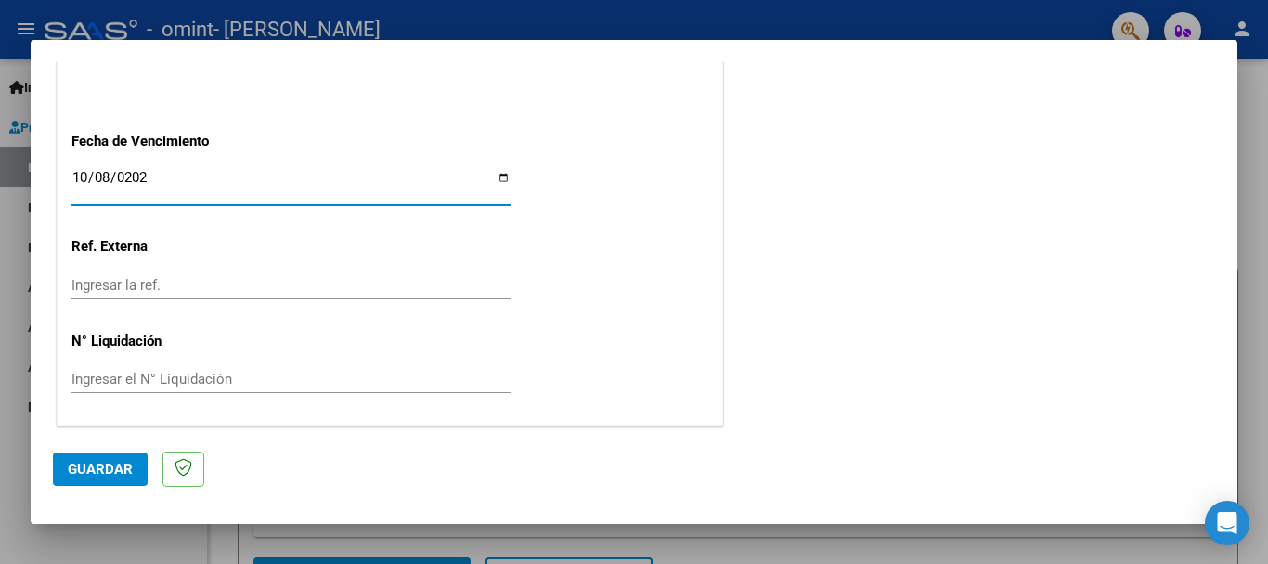
click at [123, 461] on span "Guardar" at bounding box center [100, 469] width 65 height 17
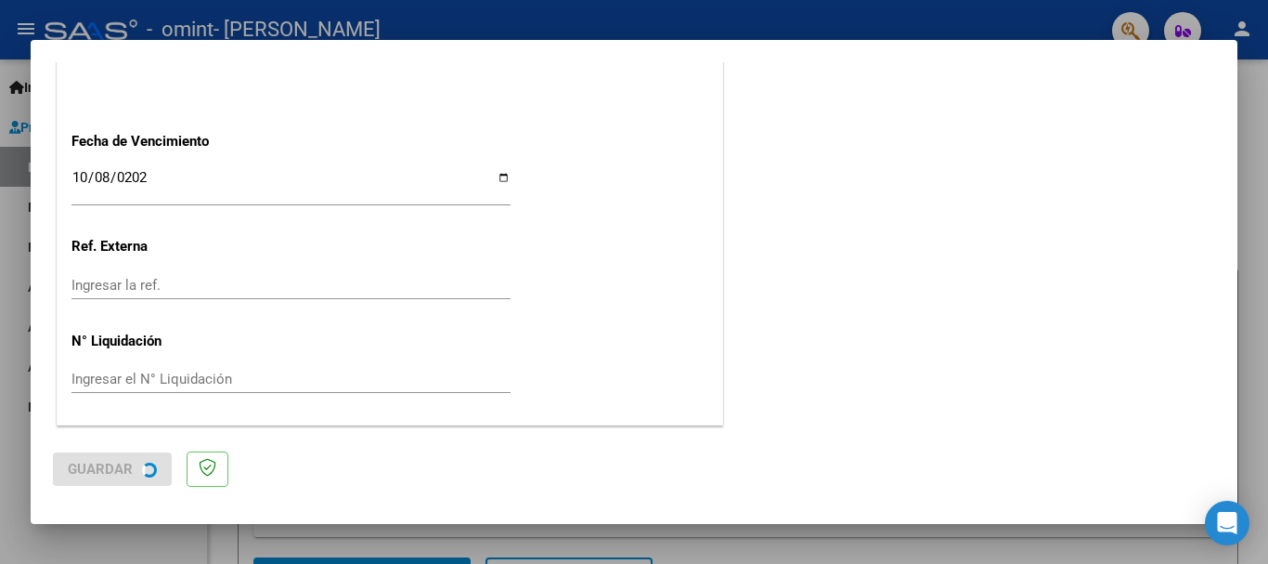
scroll to position [0, 0]
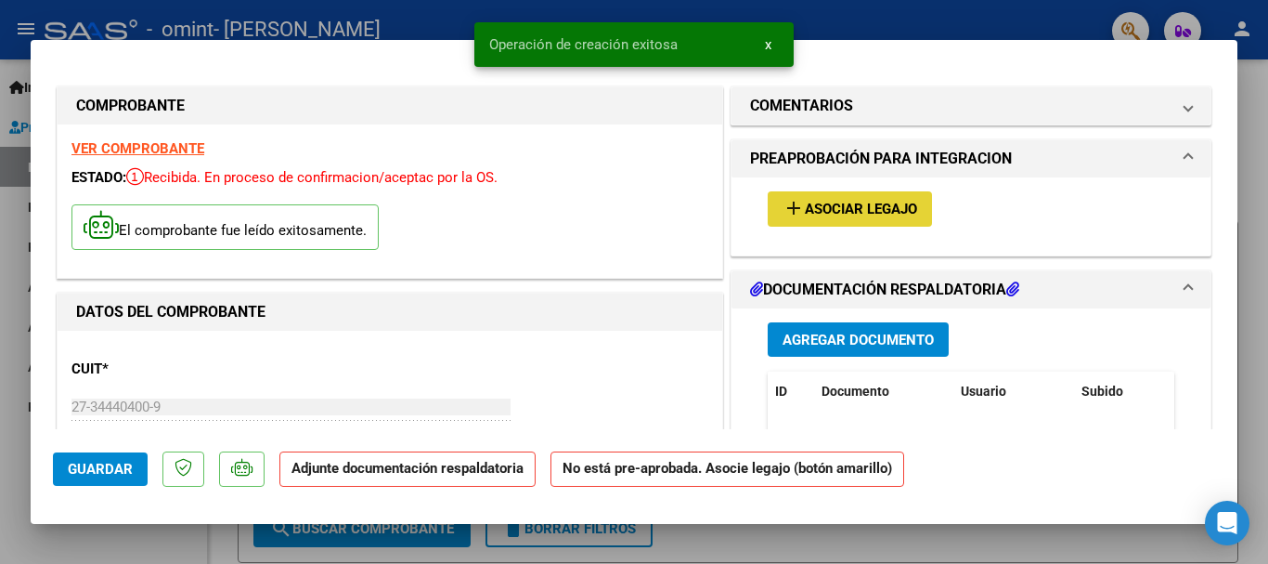
click at [852, 206] on span "Asociar Legajo" at bounding box center [861, 209] width 112 height 17
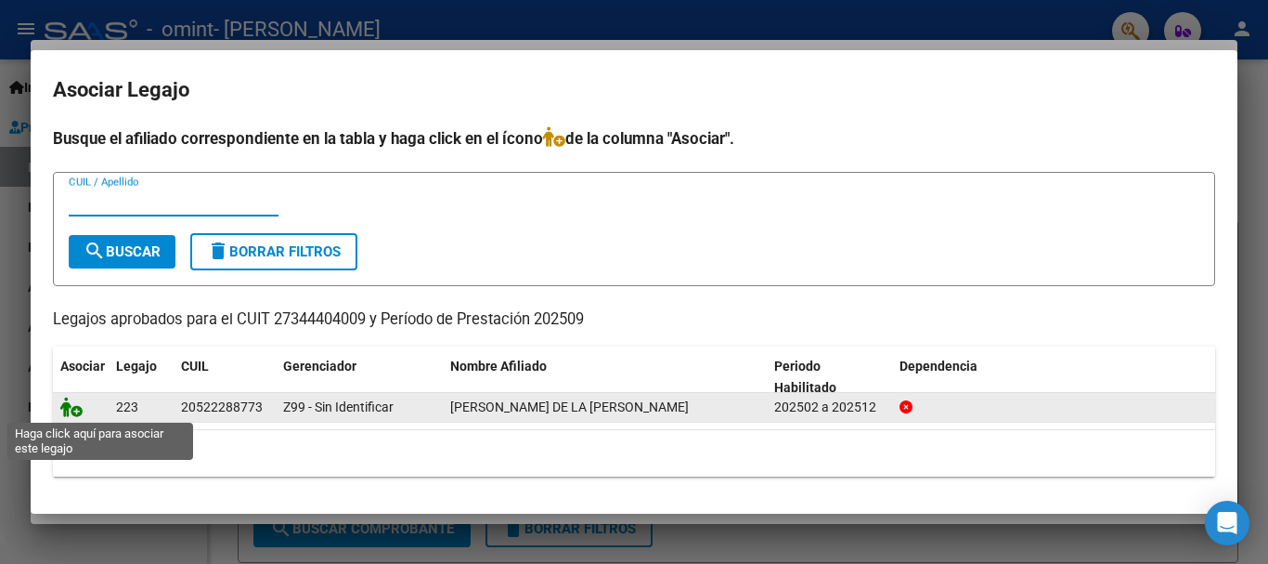
click at [79, 414] on icon at bounding box center [71, 406] width 22 height 20
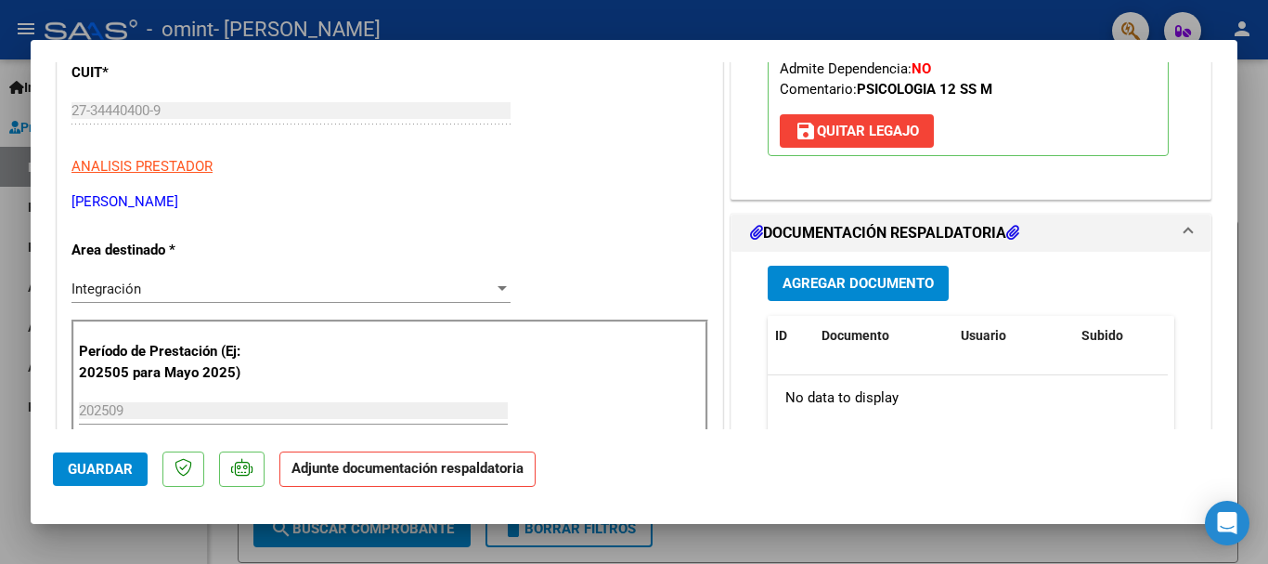
scroll to position [338, 0]
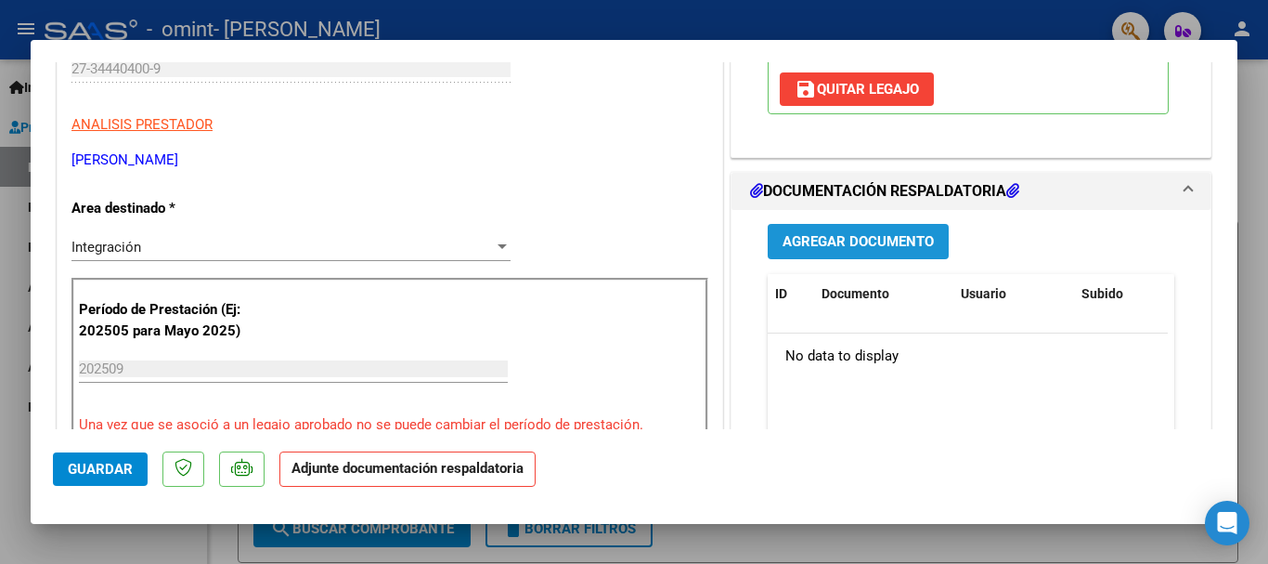
click at [885, 246] on span "Agregar Documento" at bounding box center [858, 242] width 151 height 17
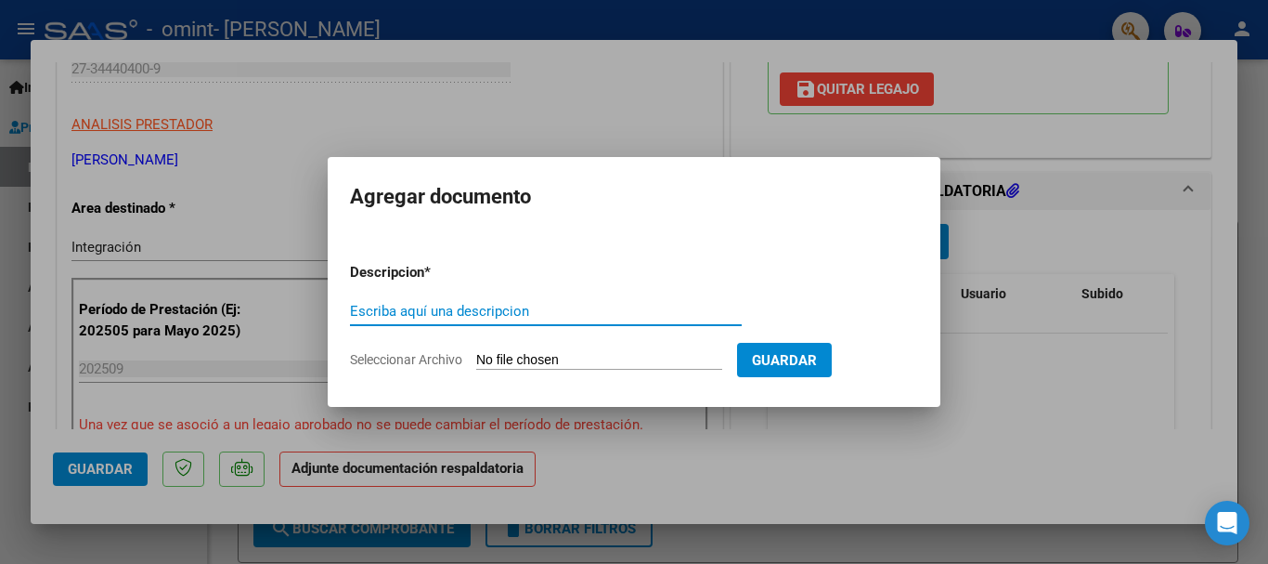
click at [599, 356] on input "Seleccionar Archivo" at bounding box center [599, 361] width 246 height 18
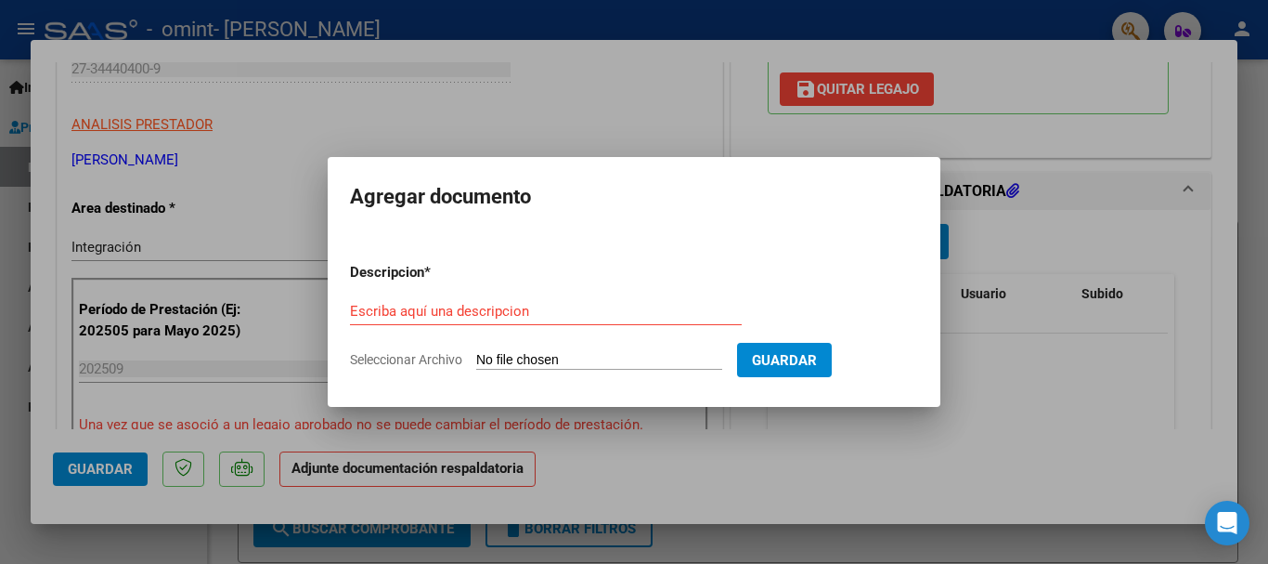
type input "C:\fakepath\Asistencia [PERSON_NAME] de la [PERSON_NAME] - [DATE].jpeg"
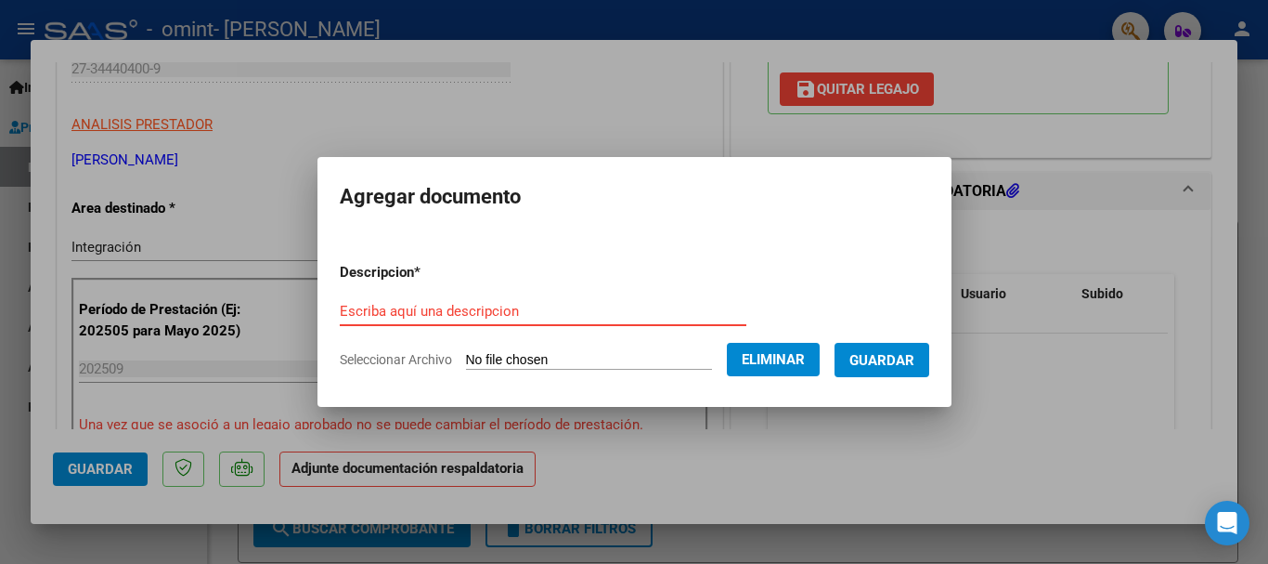
click at [399, 311] on input "Escriba aquí una descripcion" at bounding box center [543, 311] width 407 height 17
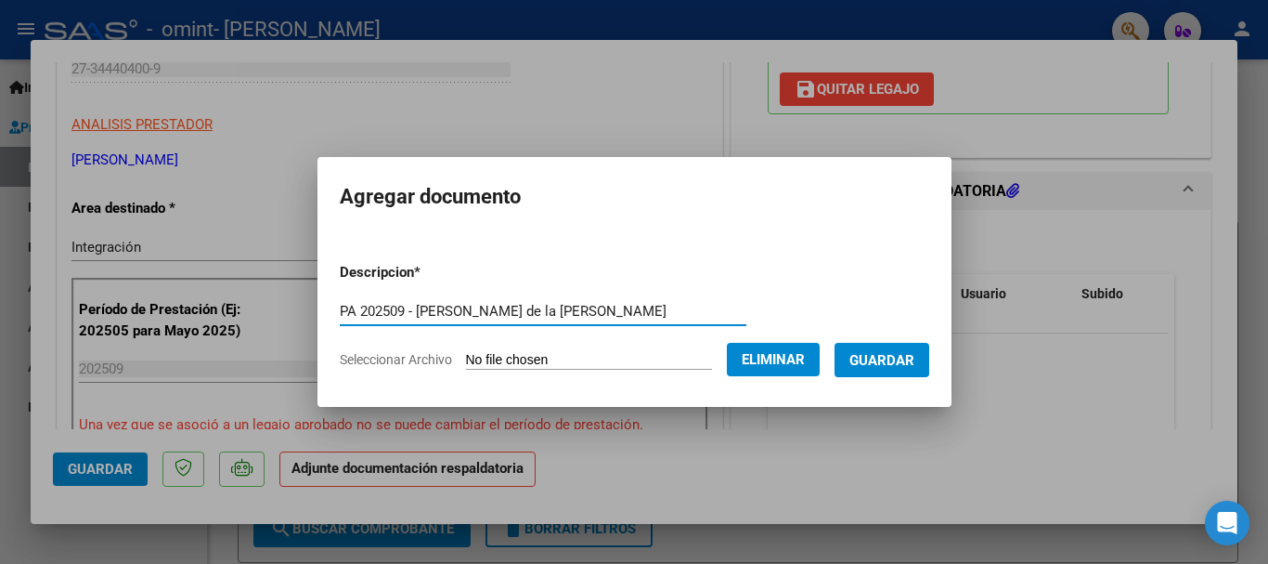
type input "PA 202509 - [PERSON_NAME] de la [PERSON_NAME]"
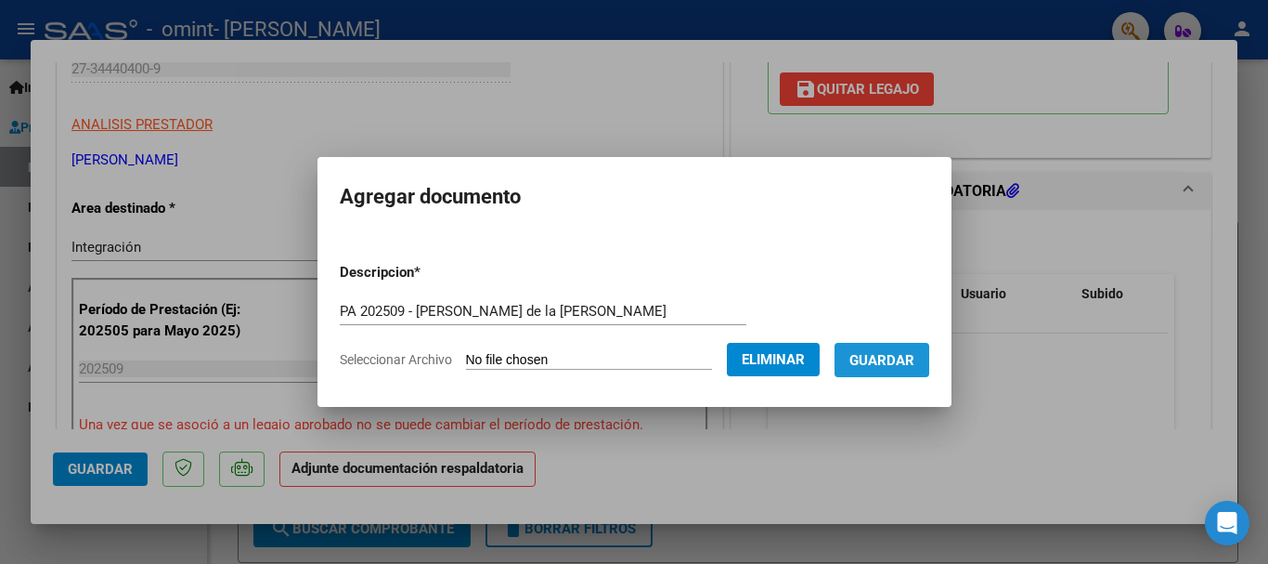
click at [902, 354] on span "Guardar" at bounding box center [882, 360] width 65 height 17
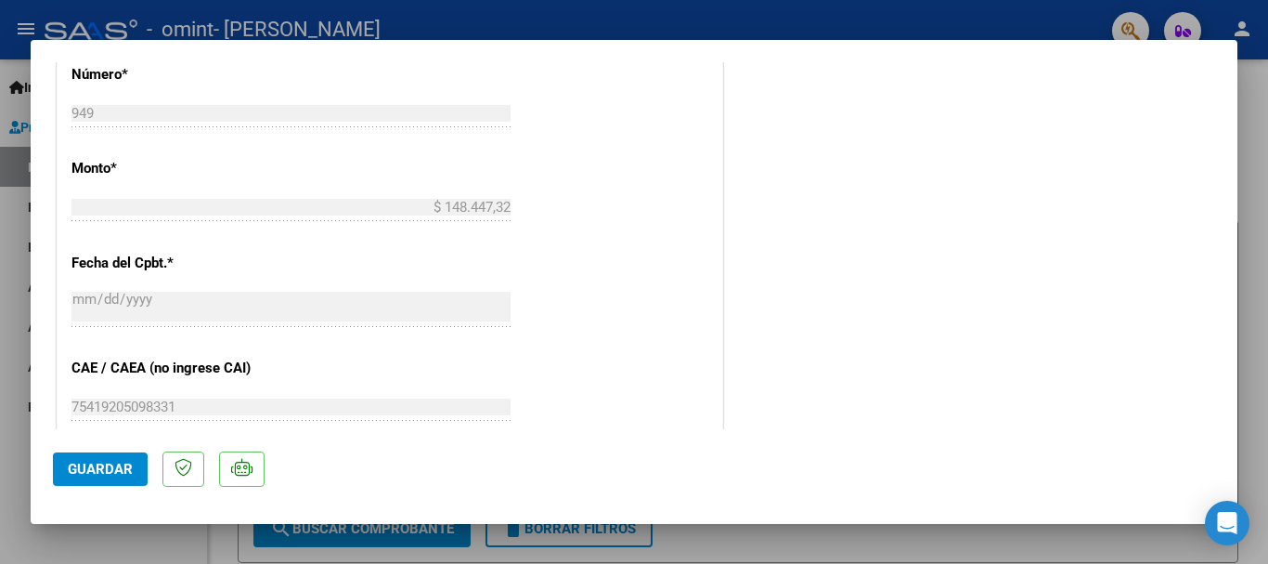
scroll to position [1295, 0]
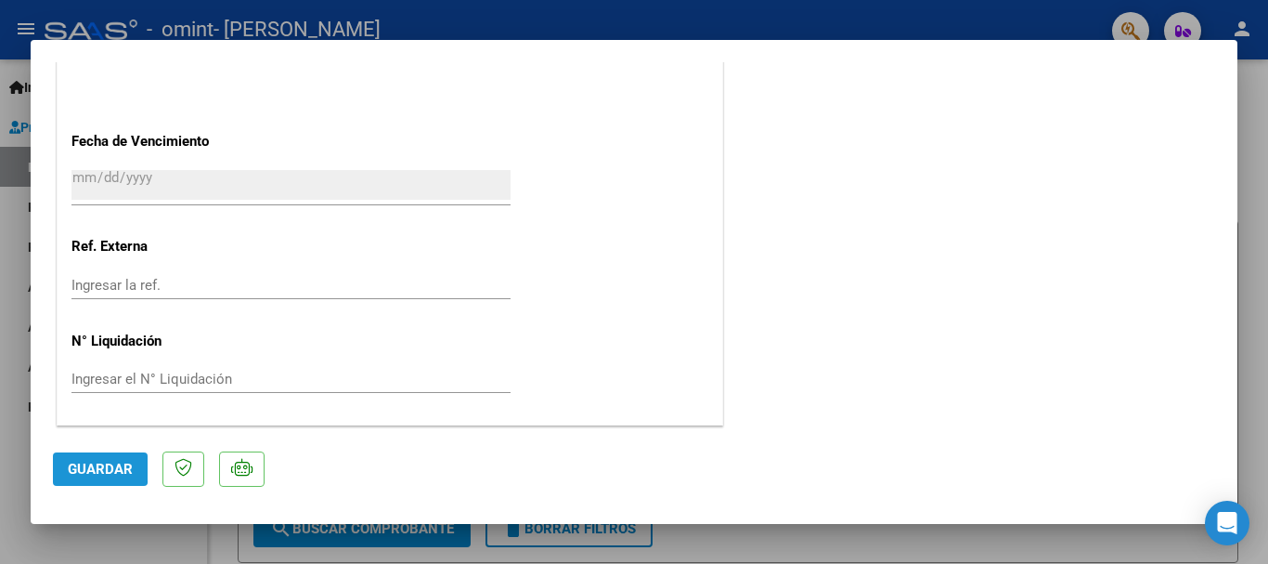
click at [73, 463] on span "Guardar" at bounding box center [100, 469] width 65 height 17
click at [1249, 98] on div at bounding box center [634, 282] width 1268 height 564
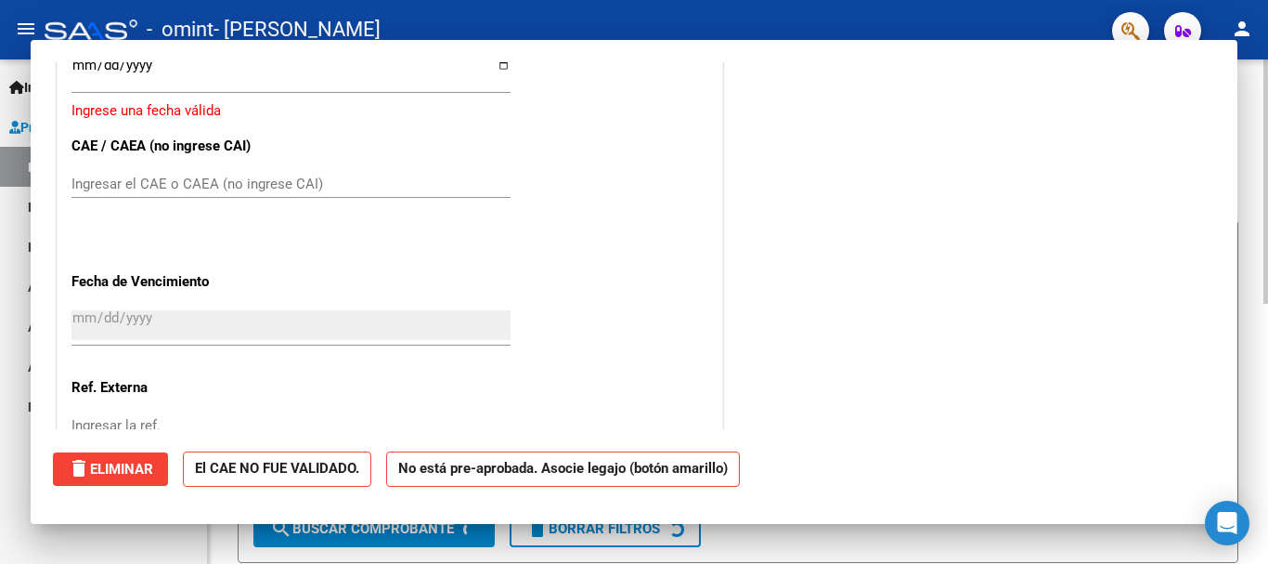
scroll to position [0, 0]
